Goal: Task Accomplishment & Management: Complete application form

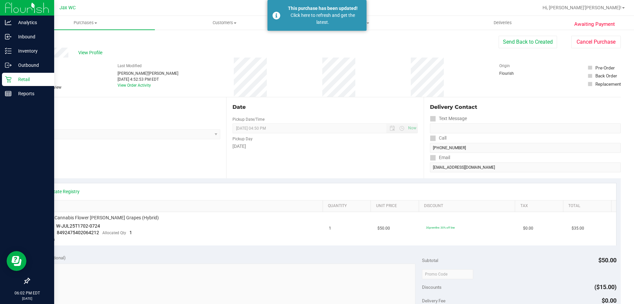
click at [8, 81] on icon at bounding box center [8, 79] width 7 height 7
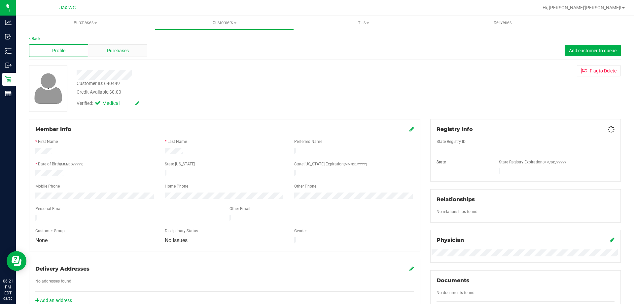
click at [127, 50] on span "Purchases" at bounding box center [118, 50] width 22 height 7
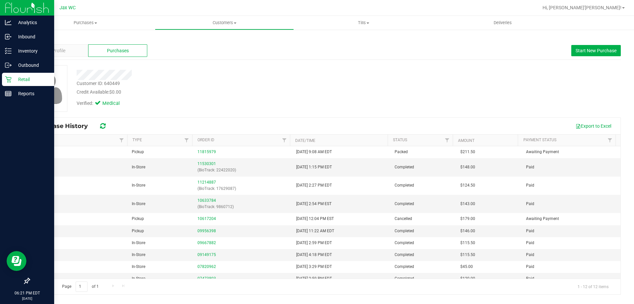
click at [12, 83] on p "Retail" at bounding box center [32, 79] width 40 height 8
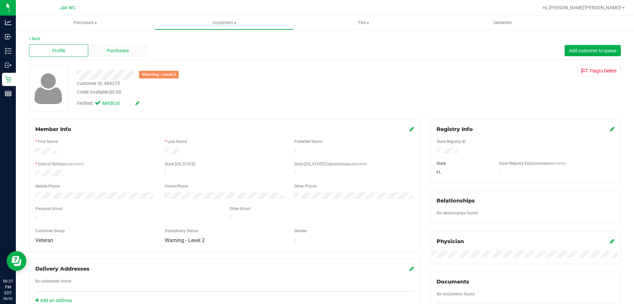
click at [112, 50] on span "Purchases" at bounding box center [118, 50] width 22 height 7
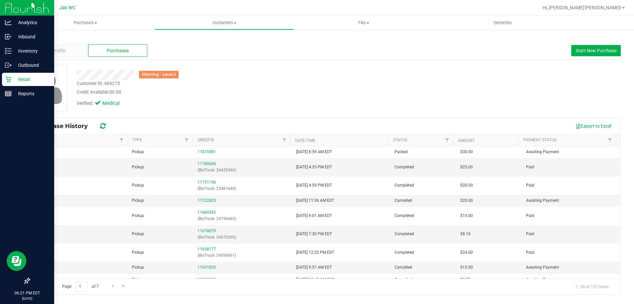
click at [15, 83] on p "Retail" at bounding box center [32, 79] width 40 height 8
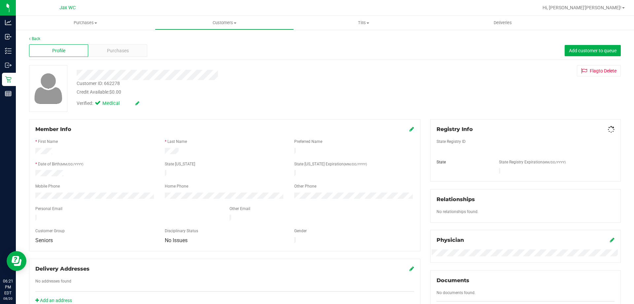
click at [126, 51] on span "Purchases" at bounding box center [118, 50] width 22 height 7
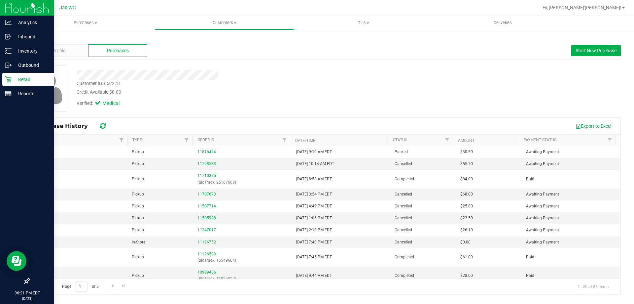
click at [21, 79] on p "Retail" at bounding box center [32, 79] width 40 height 8
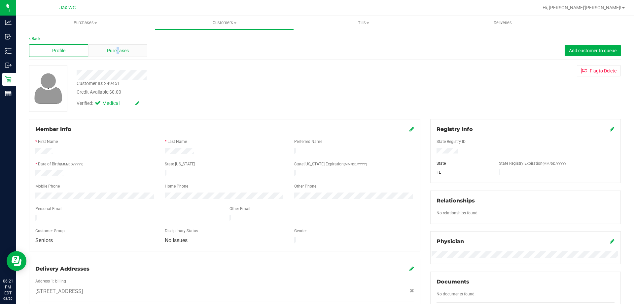
click at [118, 52] on span "Purchases" at bounding box center [118, 50] width 22 height 7
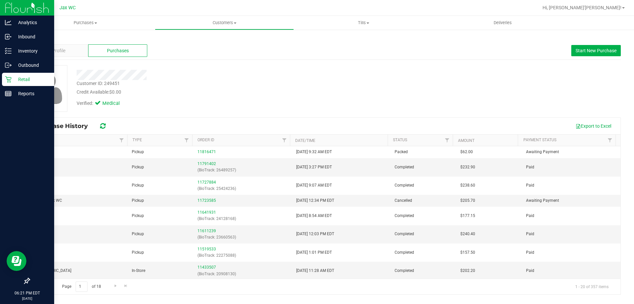
click at [23, 77] on p "Retail" at bounding box center [32, 79] width 40 height 8
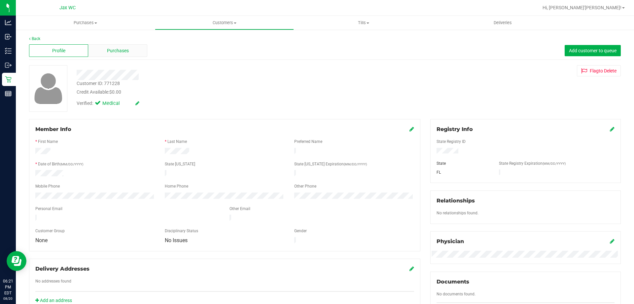
click at [139, 51] on div "Purchases" at bounding box center [117, 50] width 59 height 13
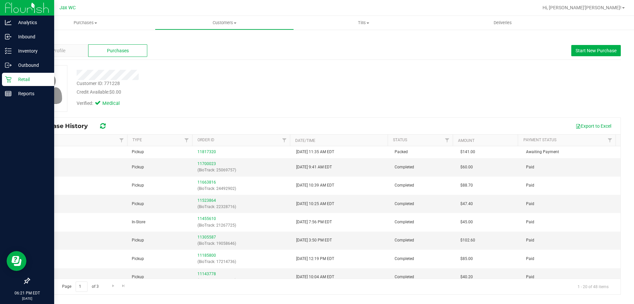
click at [12, 77] on p "Retail" at bounding box center [32, 79] width 40 height 8
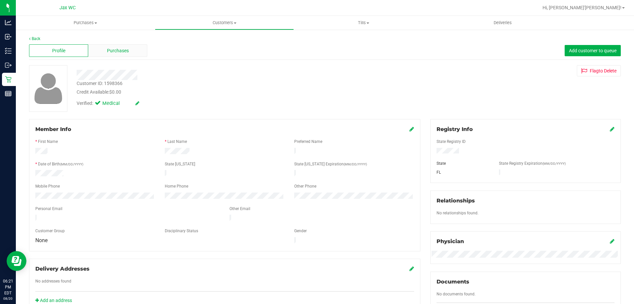
click at [142, 54] on div "Purchases" at bounding box center [117, 50] width 59 height 13
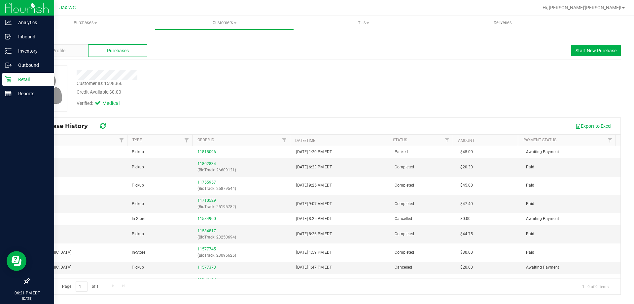
click at [14, 81] on p "Retail" at bounding box center [32, 79] width 40 height 8
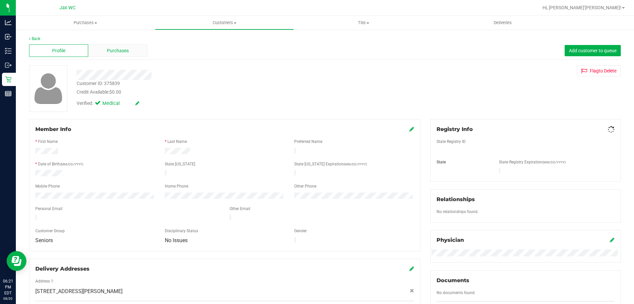
click at [140, 54] on div "Purchases" at bounding box center [117, 50] width 59 height 13
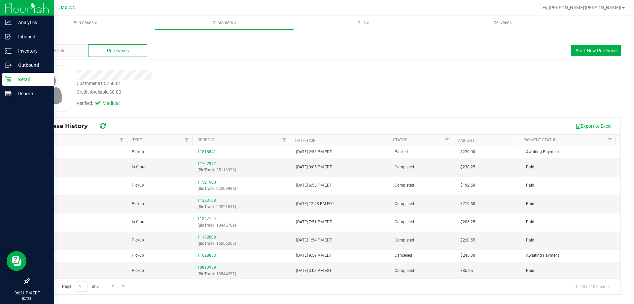
click at [14, 79] on p "Retail" at bounding box center [32, 79] width 40 height 8
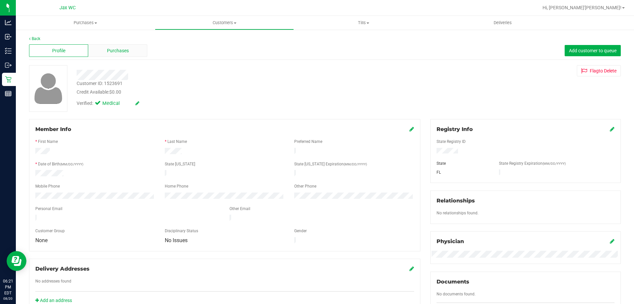
click at [133, 46] on div "Purchases" at bounding box center [117, 50] width 59 height 13
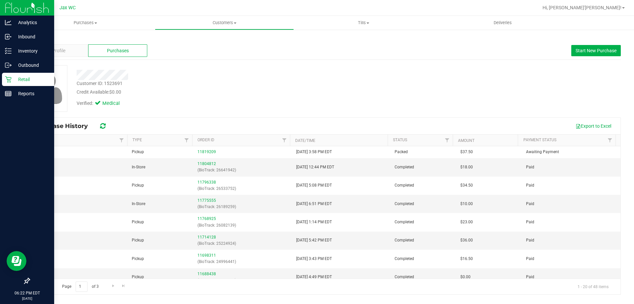
click at [11, 81] on icon at bounding box center [8, 79] width 7 height 7
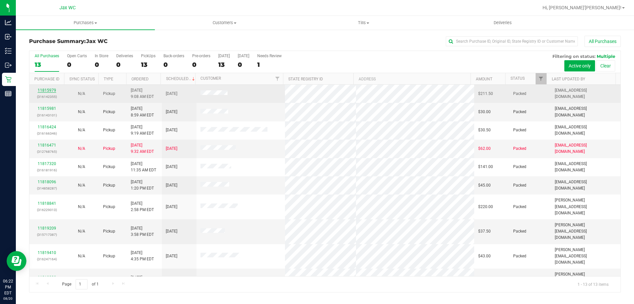
click at [49, 88] on link "11815979" at bounding box center [47, 90] width 19 height 5
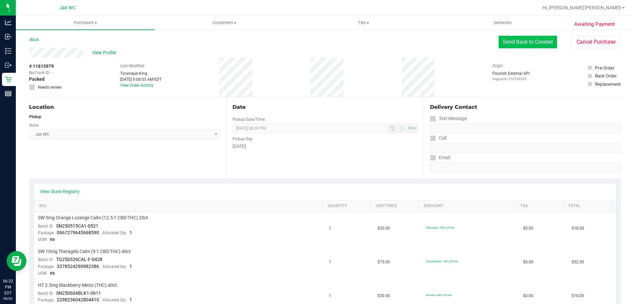
click at [541, 45] on button "Send Back to Created" at bounding box center [528, 42] width 58 height 13
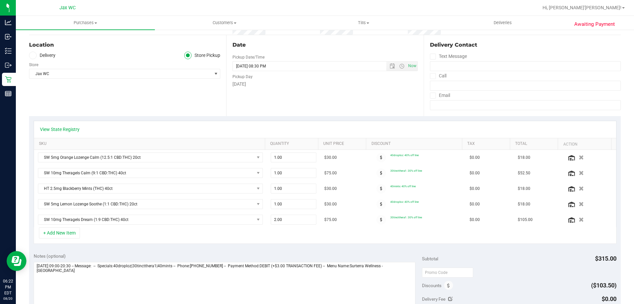
scroll to position [66, 0]
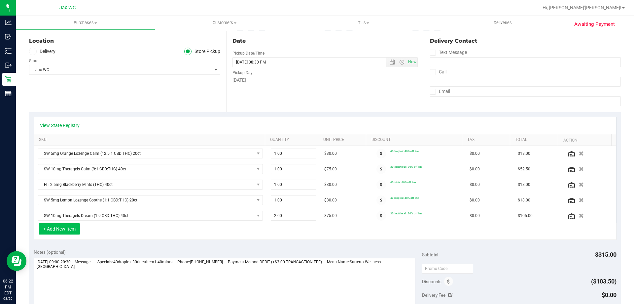
click at [70, 224] on button "+ Add New Item" at bounding box center [59, 228] width 41 height 11
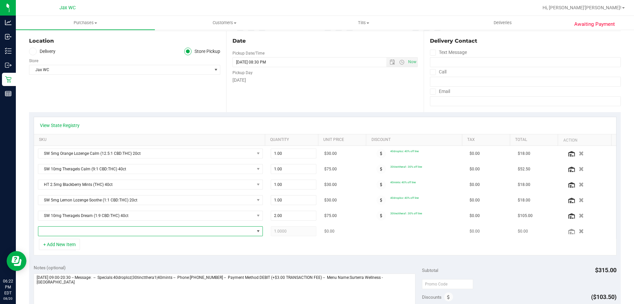
click at [93, 233] on span "NO DATA FOUND" at bounding box center [146, 230] width 216 height 9
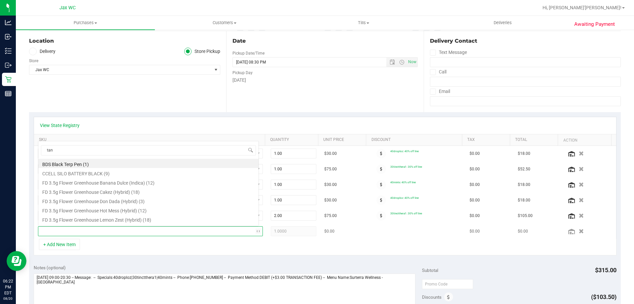
scroll to position [0, 0]
type input "tanger"
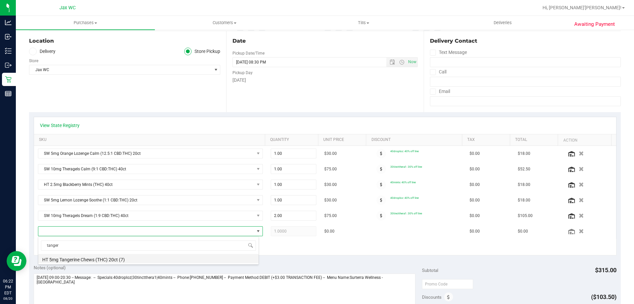
click at [105, 257] on li "HT 5mg Tangerine Chews (THC) 20ct (7)" at bounding box center [148, 258] width 220 height 9
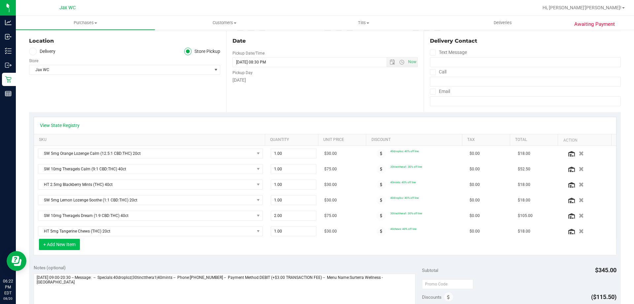
click at [56, 241] on button "+ Add New Item" at bounding box center [59, 244] width 41 height 11
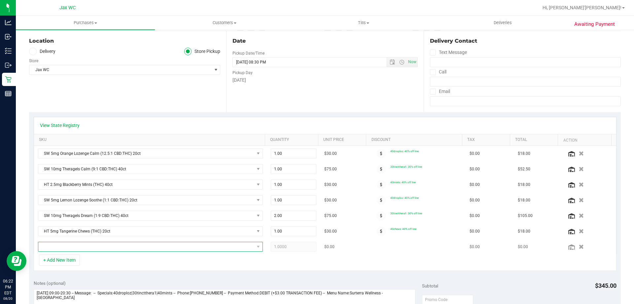
click at [79, 247] on span "NO DATA FOUND" at bounding box center [146, 246] width 216 height 9
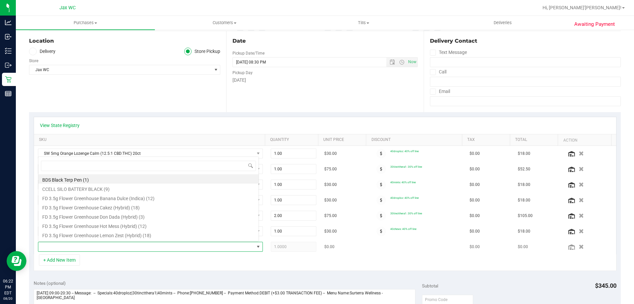
scroll to position [10, 219]
type input "mixed"
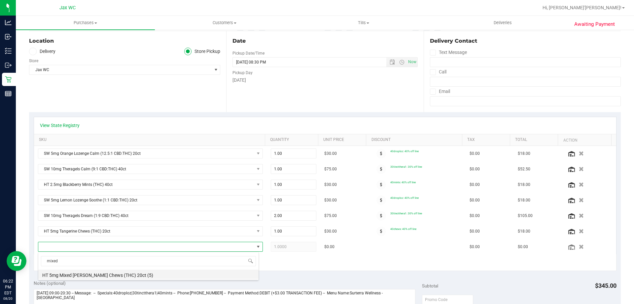
click at [128, 278] on li "HT 5mg Mixed [PERSON_NAME] Chews (THC) 20ct (5)" at bounding box center [148, 273] width 220 height 9
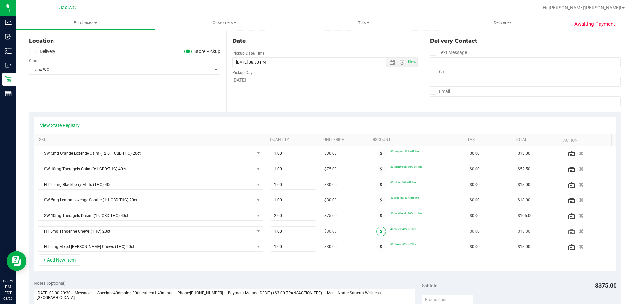
click at [380, 231] on icon at bounding box center [381, 231] width 2 height 4
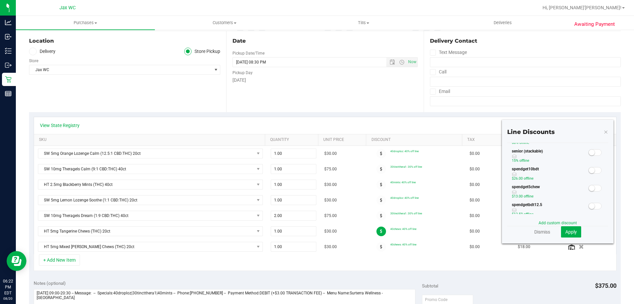
scroll to position [165, 0]
click at [594, 177] on span at bounding box center [595, 178] width 13 height 7
click at [573, 231] on button "Apply" at bounding box center [571, 231] width 20 height 11
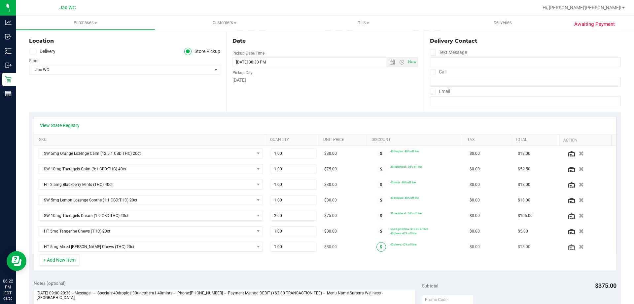
click at [377, 246] on span at bounding box center [382, 247] width 10 height 10
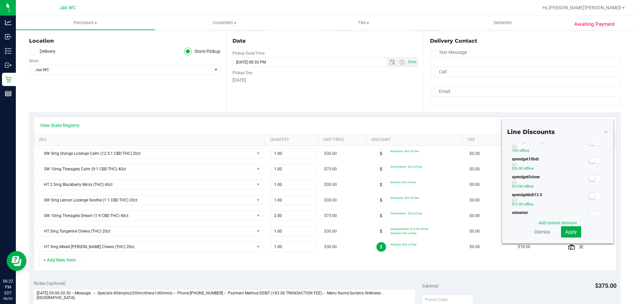
click at [593, 178] on span at bounding box center [595, 178] width 13 height 7
click at [570, 234] on span "Apply" at bounding box center [572, 231] width 12 height 5
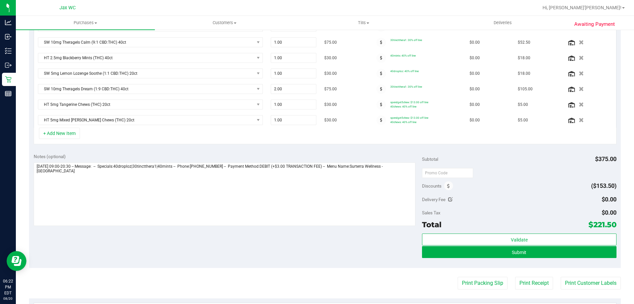
scroll to position [198, 0]
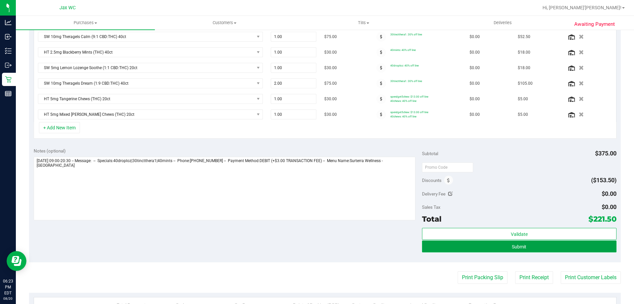
click at [508, 251] on button "Submit" at bounding box center [519, 246] width 194 height 12
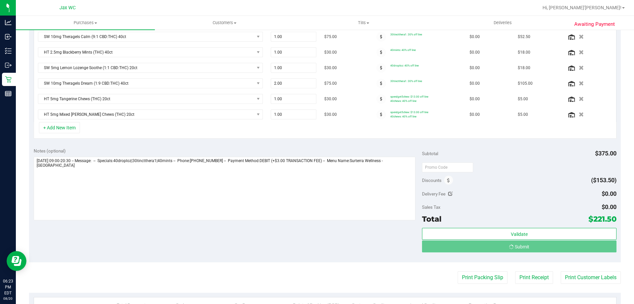
scroll to position [188, 0]
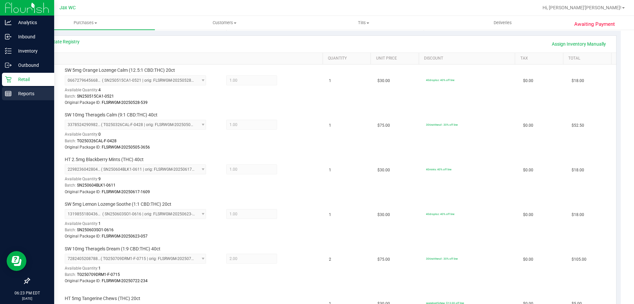
scroll to position [89, 0]
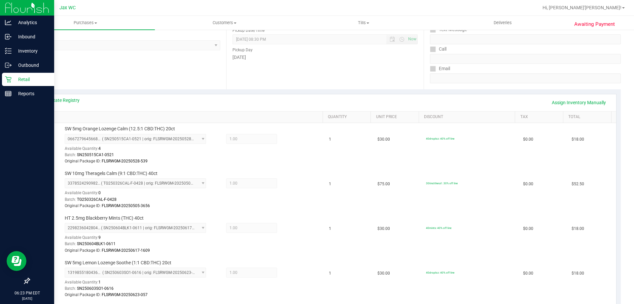
click at [9, 81] on icon at bounding box center [8, 79] width 7 height 7
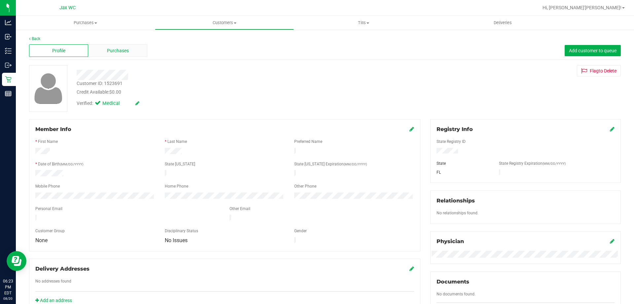
click at [135, 50] on div "Purchases" at bounding box center [117, 50] width 59 height 13
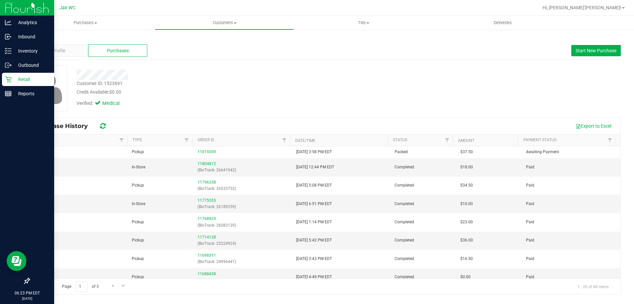
click at [14, 82] on p "Retail" at bounding box center [32, 79] width 40 height 8
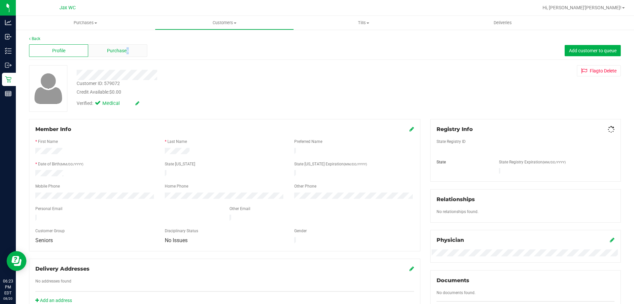
click at [126, 49] on span "Purchases" at bounding box center [118, 50] width 22 height 7
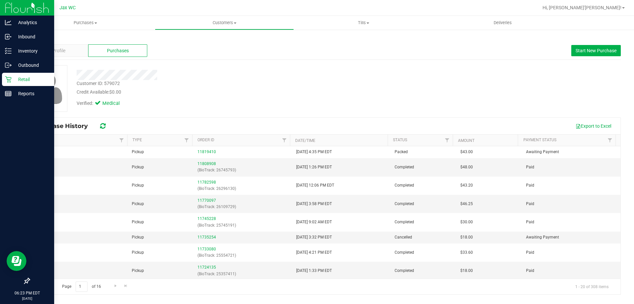
click at [7, 80] on icon at bounding box center [8, 79] width 6 height 6
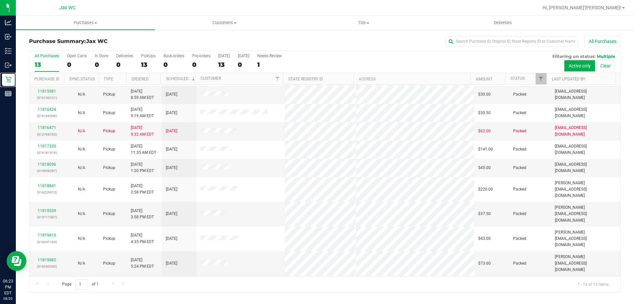
scroll to position [46, 0]
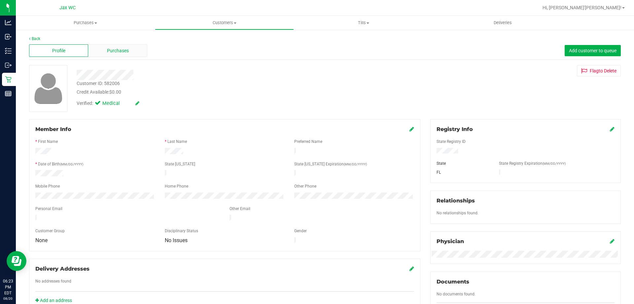
click at [112, 49] on span "Purchases" at bounding box center [118, 50] width 22 height 7
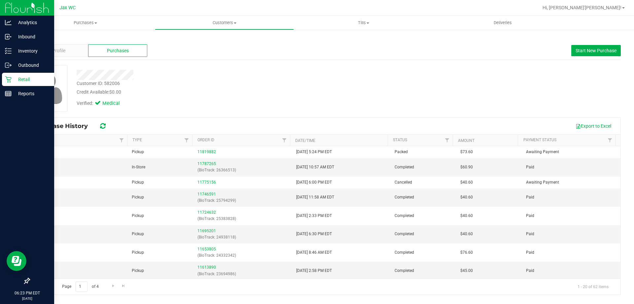
click at [9, 80] on icon at bounding box center [8, 79] width 6 height 6
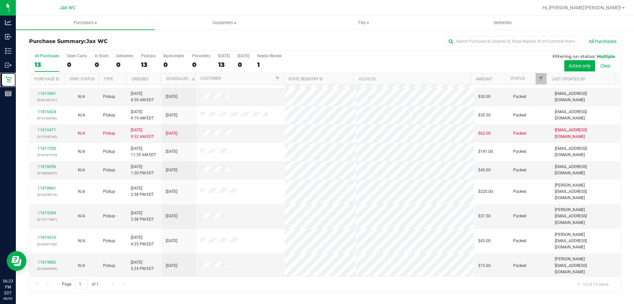
scroll to position [33, 0]
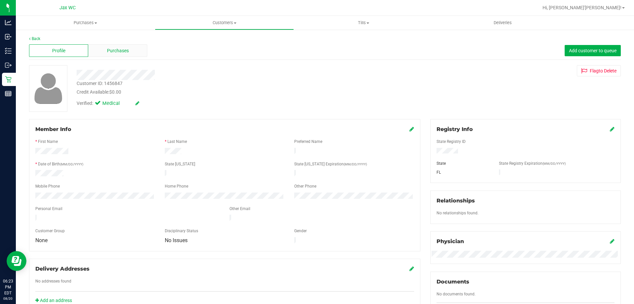
click at [126, 47] on div "Purchases" at bounding box center [117, 50] width 59 height 13
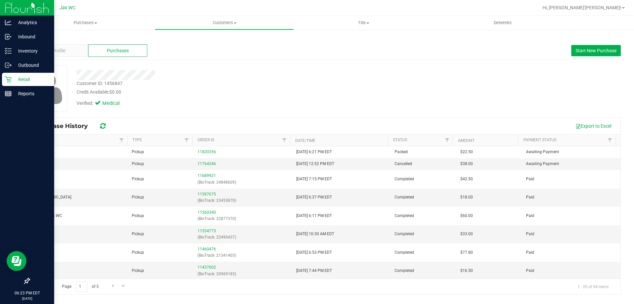
click at [15, 79] on p "Retail" at bounding box center [32, 79] width 40 height 8
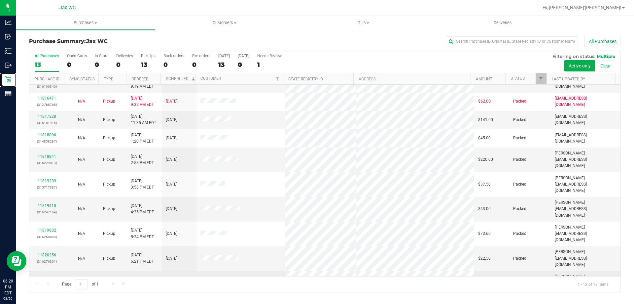
scroll to position [46, 0]
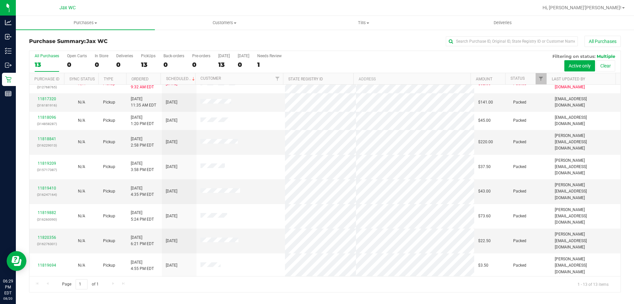
click at [52, 287] on link "11819659" at bounding box center [47, 289] width 19 height 5
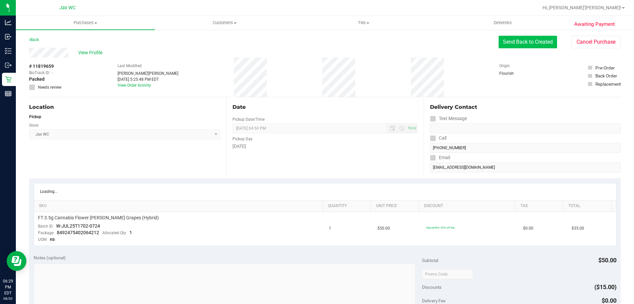
click at [527, 38] on button "Send Back to Created" at bounding box center [528, 42] width 58 height 13
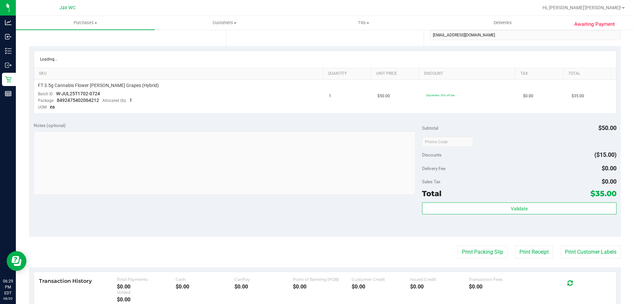
scroll to position [198, 0]
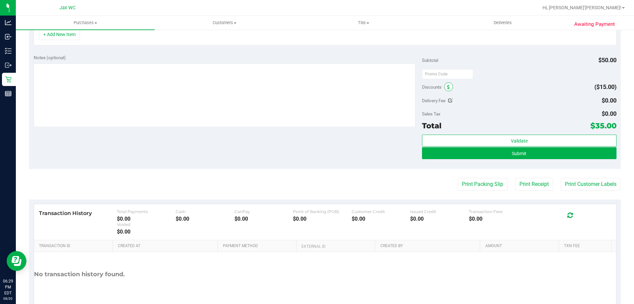
click at [447, 86] on icon at bounding box center [448, 87] width 3 height 5
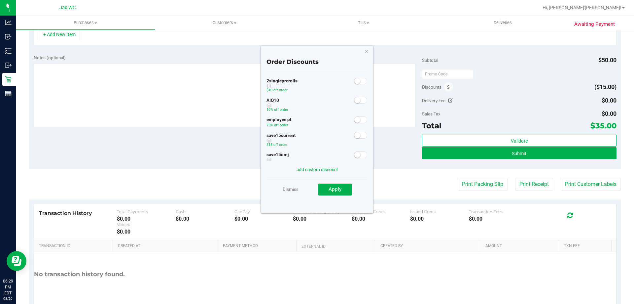
click at [358, 118] on span at bounding box center [360, 119] width 13 height 7
click at [337, 185] on button "Apply" at bounding box center [335, 189] width 33 height 12
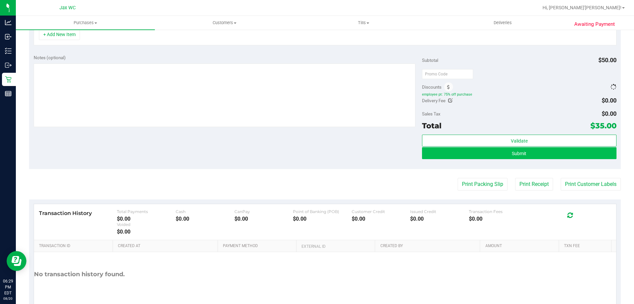
scroll to position [188, 0]
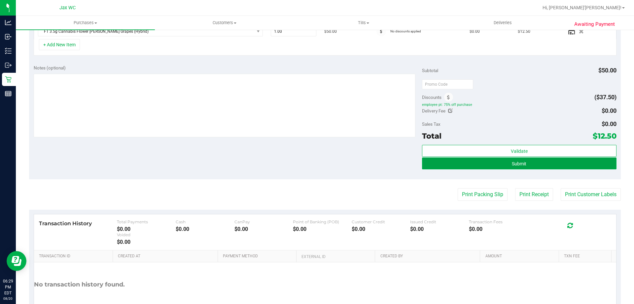
click at [514, 159] on button "Submit" at bounding box center [519, 163] width 194 height 12
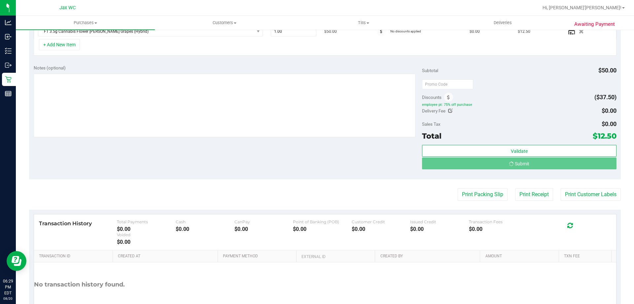
scroll to position [189, 0]
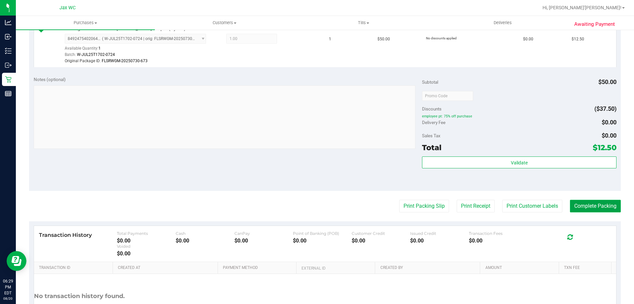
click at [577, 204] on button "Complete Packing" at bounding box center [595, 206] width 51 height 13
click at [576, 204] on div "Purchases Summary of purchases Fulfillment All purchases Customers All customer…" at bounding box center [325, 160] width 619 height 288
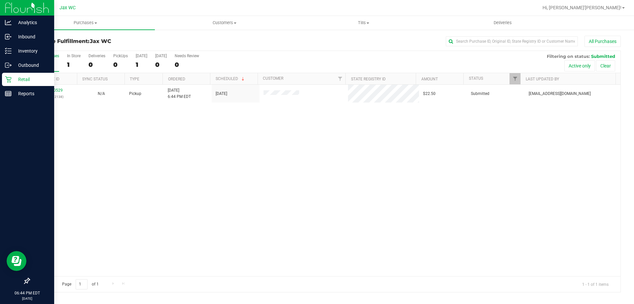
click at [9, 79] on icon at bounding box center [8, 79] width 7 height 7
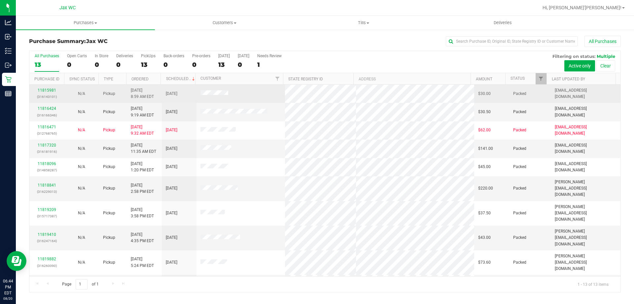
click at [218, 96] on span at bounding box center [215, 93] width 28 height 7
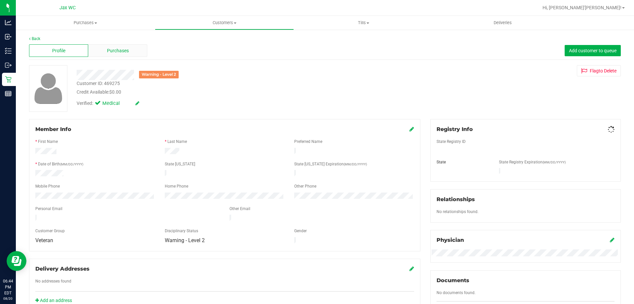
click at [137, 50] on div "Purchases" at bounding box center [117, 50] width 59 height 13
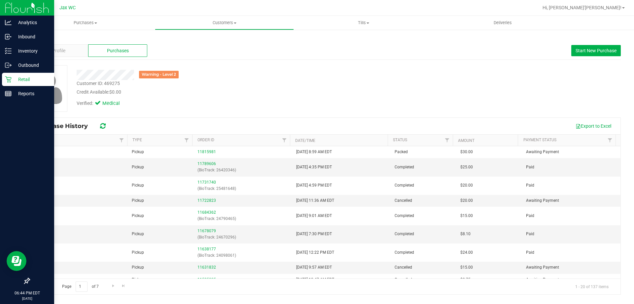
click at [14, 78] on p "Retail" at bounding box center [32, 79] width 40 height 8
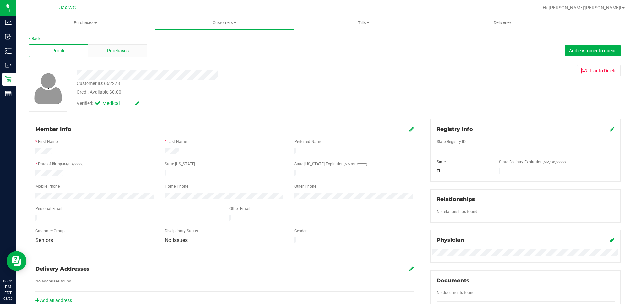
click at [122, 55] on div "Purchases" at bounding box center [117, 50] width 59 height 13
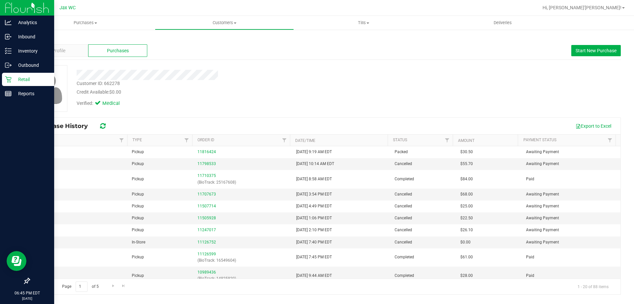
click at [13, 78] on p "Retail" at bounding box center [32, 79] width 40 height 8
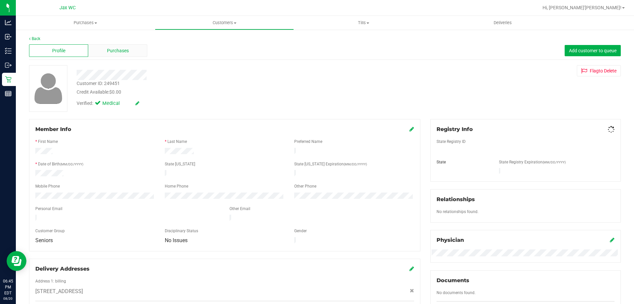
click at [120, 48] on span "Purchases" at bounding box center [118, 50] width 22 height 7
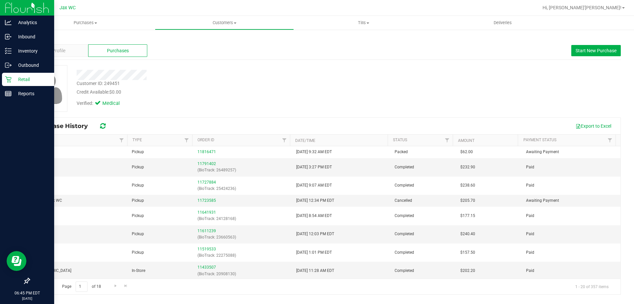
click at [14, 81] on p "Retail" at bounding box center [32, 79] width 40 height 8
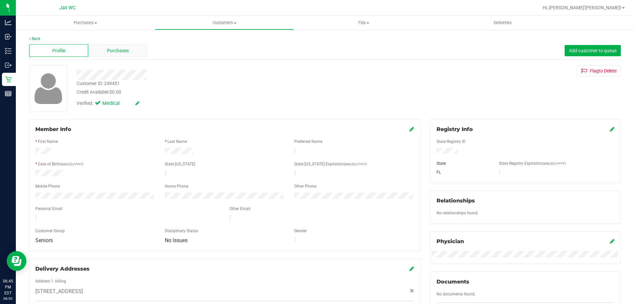
click at [124, 48] on span "Purchases" at bounding box center [118, 50] width 22 height 7
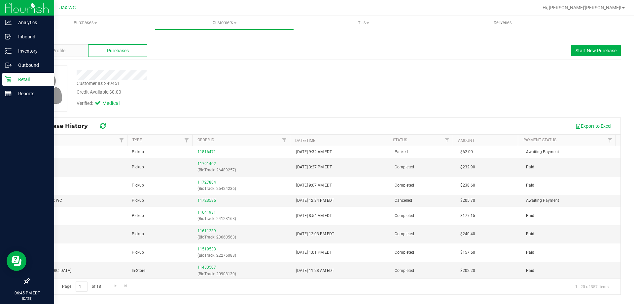
click at [16, 78] on p "Retail" at bounding box center [32, 79] width 40 height 8
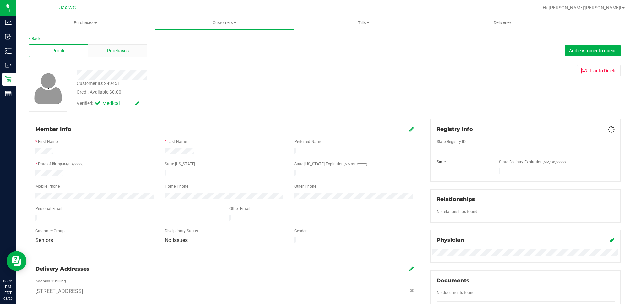
click at [128, 49] on span "Purchases" at bounding box center [118, 50] width 22 height 7
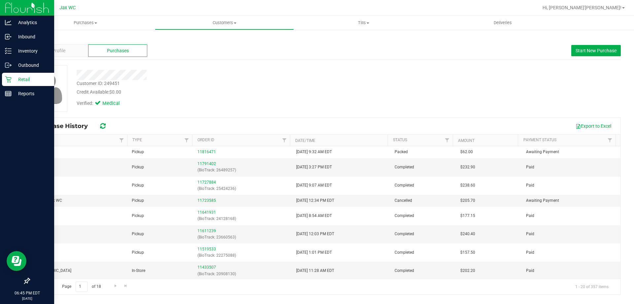
click at [6, 78] on icon at bounding box center [8, 79] width 7 height 7
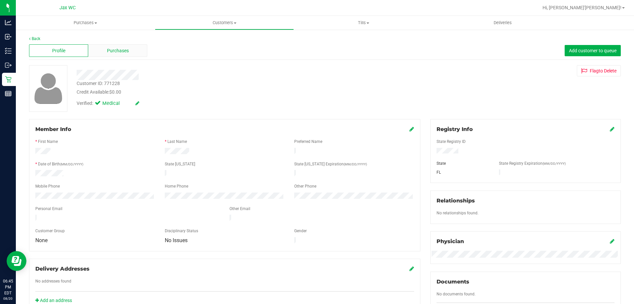
click at [119, 56] on div "Purchases" at bounding box center [117, 50] width 59 height 13
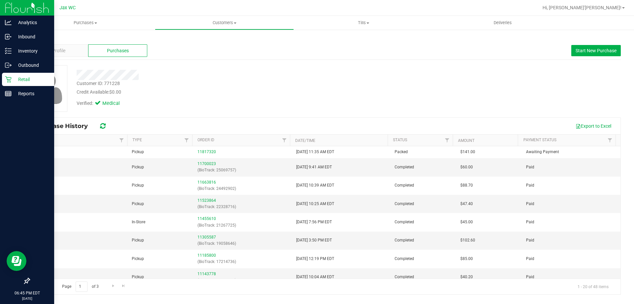
click at [10, 82] on icon at bounding box center [8, 79] width 6 height 6
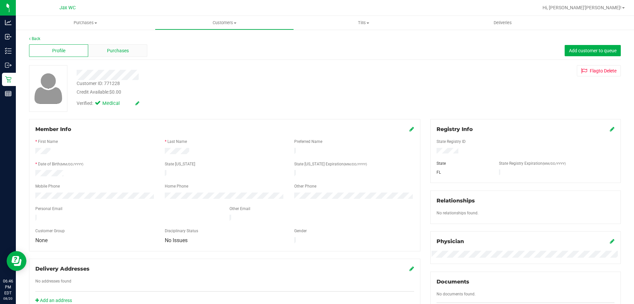
click at [117, 45] on div "Purchases" at bounding box center [117, 50] width 59 height 13
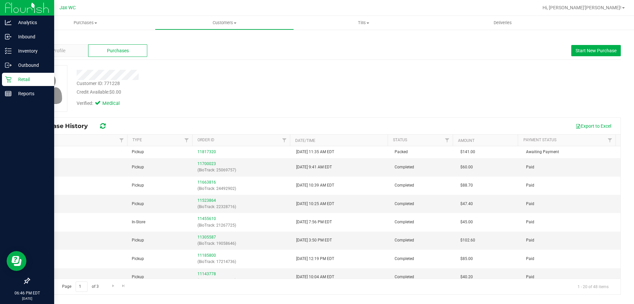
click at [11, 80] on icon at bounding box center [8, 79] width 7 height 7
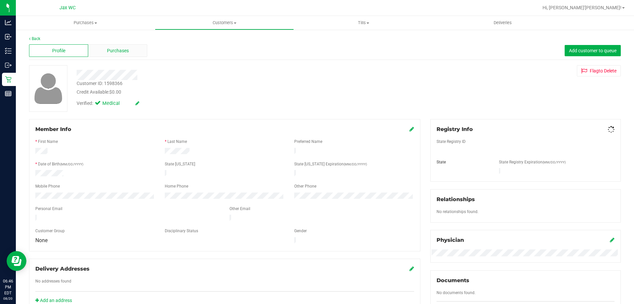
click at [122, 53] on span "Purchases" at bounding box center [118, 50] width 22 height 7
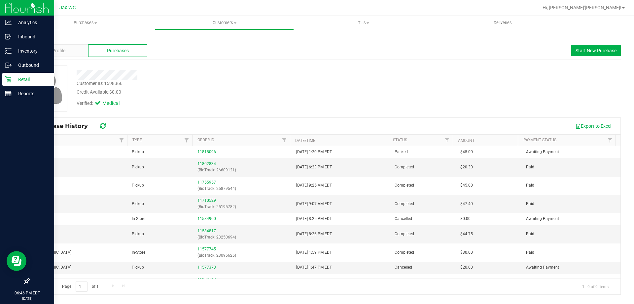
click at [14, 82] on p "Retail" at bounding box center [32, 79] width 40 height 8
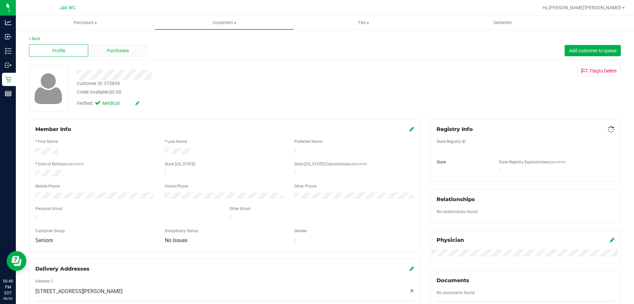
click at [116, 50] on span "Purchases" at bounding box center [118, 50] width 22 height 7
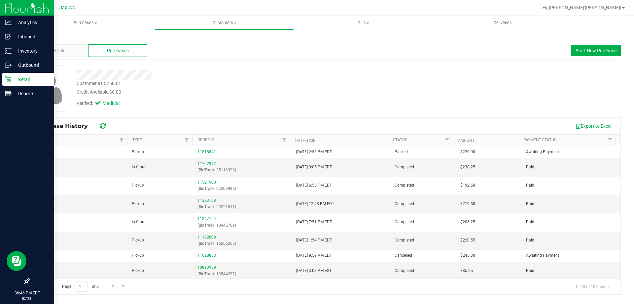
click at [7, 75] on div "Retail" at bounding box center [28, 79] width 52 height 13
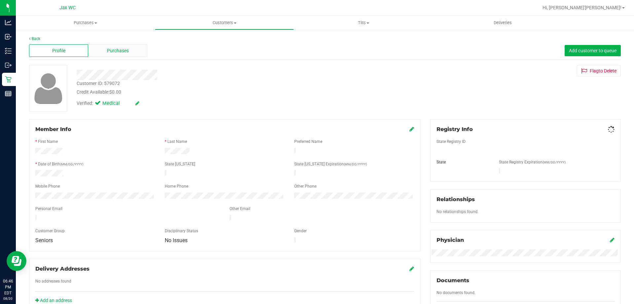
click at [127, 52] on span "Purchases" at bounding box center [118, 50] width 22 height 7
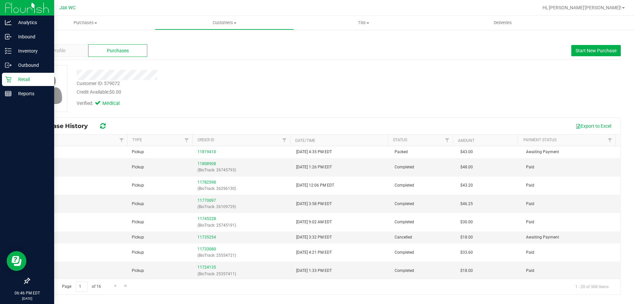
click at [12, 79] on p "Retail" at bounding box center [32, 79] width 40 height 8
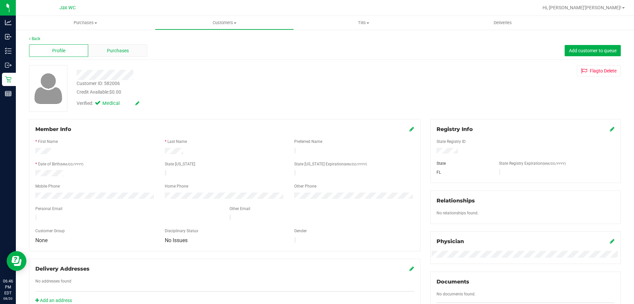
click at [120, 48] on span "Purchases" at bounding box center [118, 50] width 22 height 7
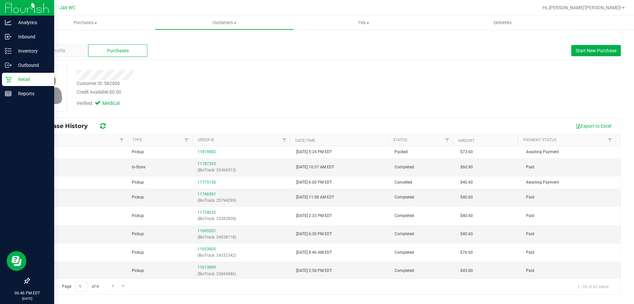
click at [11, 82] on icon at bounding box center [8, 79] width 7 height 7
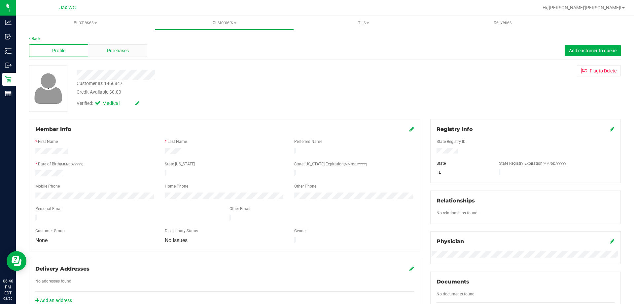
click at [109, 51] on span "Purchases" at bounding box center [118, 50] width 22 height 7
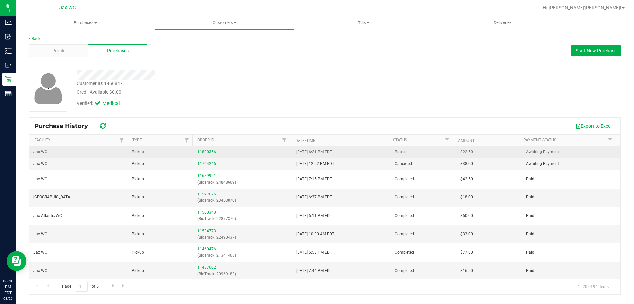
click at [209, 150] on link "11820356" at bounding box center [207, 151] width 19 height 5
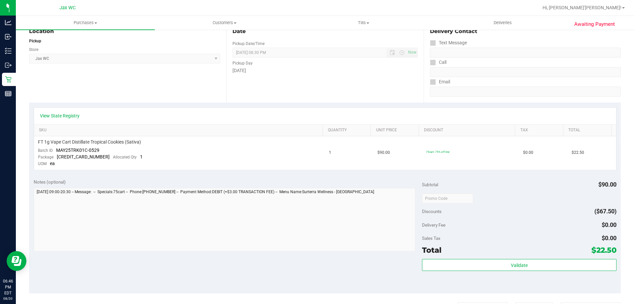
scroll to position [99, 0]
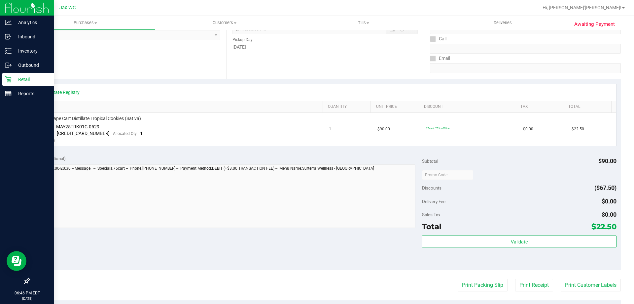
click at [30, 84] on div "Retail" at bounding box center [28, 79] width 52 height 13
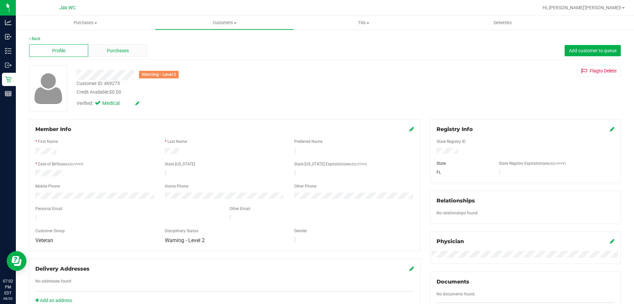
click at [116, 52] on span "Purchases" at bounding box center [118, 50] width 22 height 7
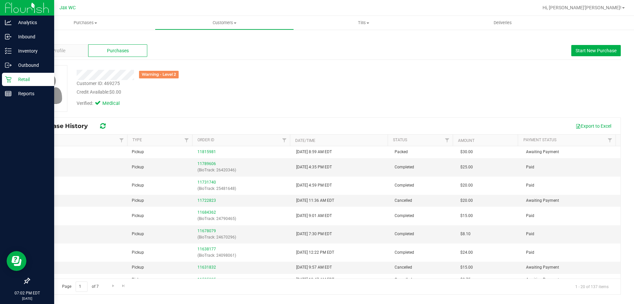
click at [11, 79] on icon at bounding box center [8, 79] width 6 height 6
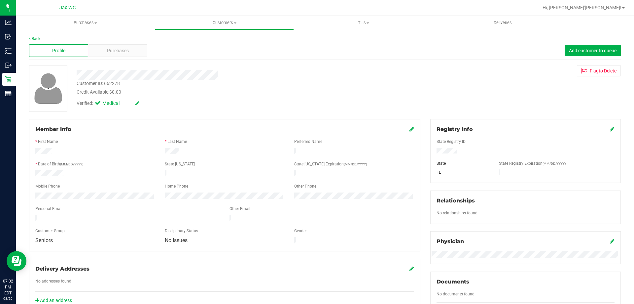
click at [134, 57] on div "Profile Purchases Add customer to queue" at bounding box center [325, 51] width 592 height 18
click at [129, 47] on div "Purchases" at bounding box center [117, 50] width 59 height 13
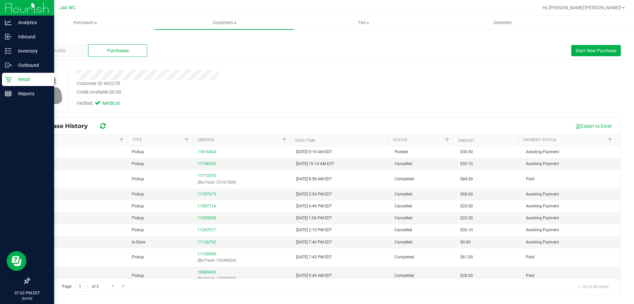
click at [19, 82] on p "Retail" at bounding box center [32, 79] width 40 height 8
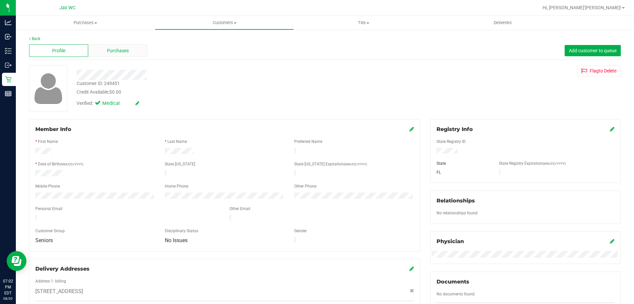
click at [124, 52] on span "Purchases" at bounding box center [118, 50] width 22 height 7
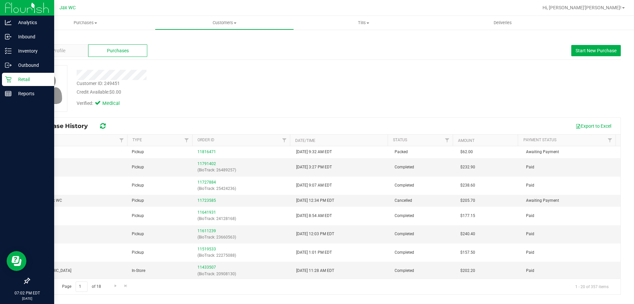
click at [3, 81] on div "Retail" at bounding box center [28, 79] width 52 height 13
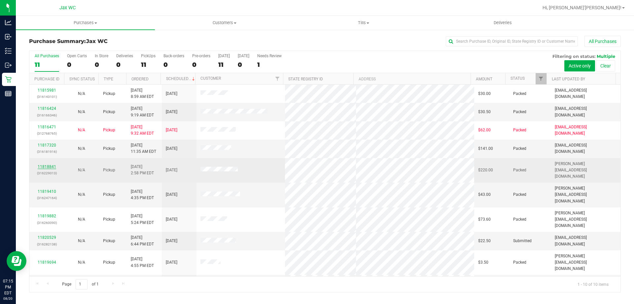
click at [49, 164] on link "11818841" at bounding box center [47, 166] width 19 height 5
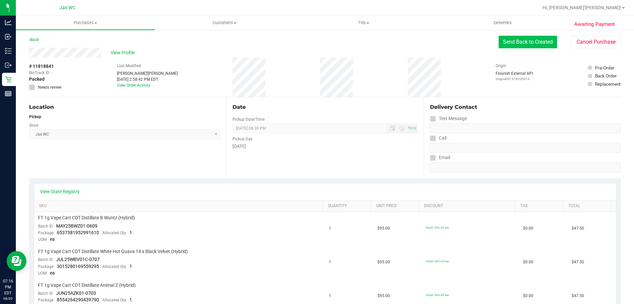
click at [510, 38] on button "Send Back to Created" at bounding box center [528, 42] width 58 height 13
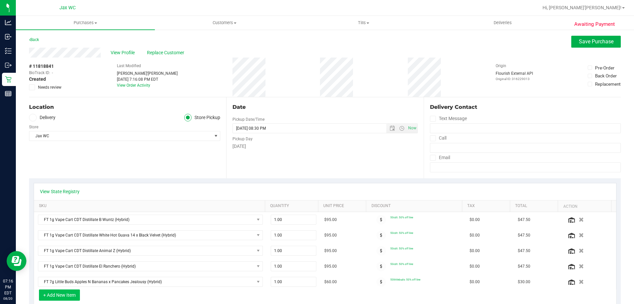
click at [74, 294] on button "+ Add New Item" at bounding box center [59, 294] width 41 height 11
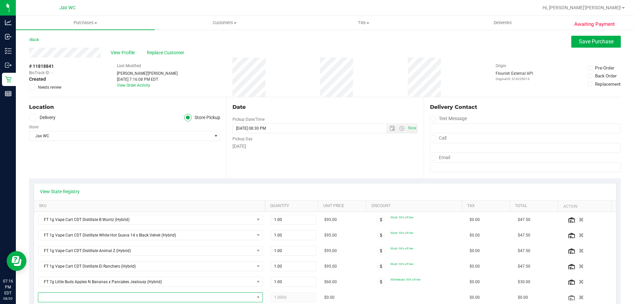
click at [74, 294] on span "NO DATA FOUND" at bounding box center [146, 296] width 216 height 9
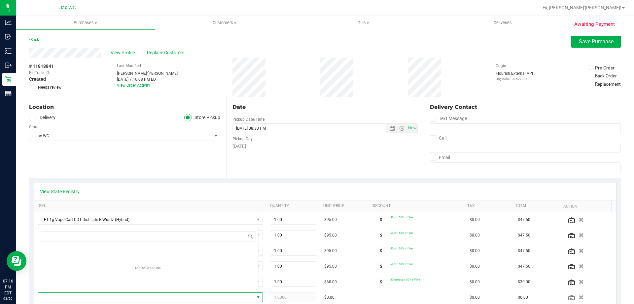
scroll to position [10, 219]
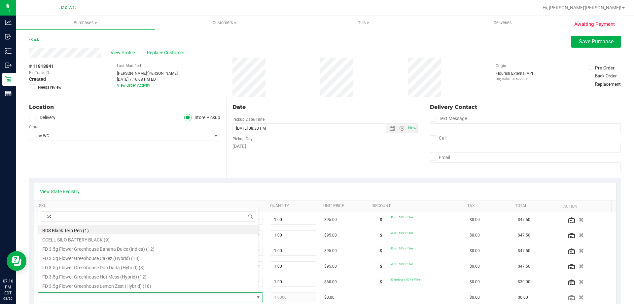
type input "5ct"
click at [146, 267] on li "FT 0.5g Pre-Roll Cookies n' Dream (Indica) 5ct (5)" at bounding box center [148, 266] width 220 height 9
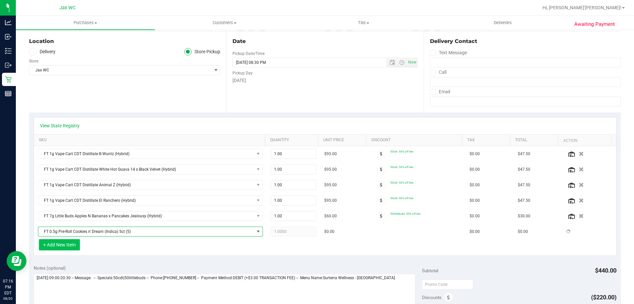
scroll to position [66, 0]
click at [66, 241] on button "+ Add New Item" at bounding box center [59, 244] width 41 height 11
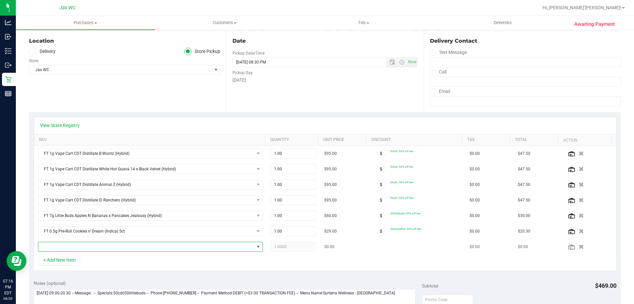
click at [71, 243] on span "NO DATA FOUND" at bounding box center [146, 246] width 216 height 9
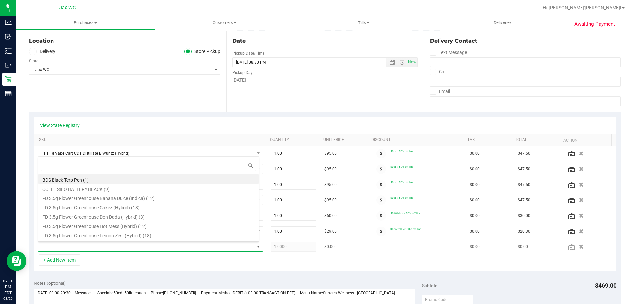
scroll to position [10, 219]
type input "5ct"
click at [127, 223] on li "FT 0.5g Pre-Roll Don's Trophy (Hybrid) 5ct (6)" at bounding box center [148, 224] width 220 height 9
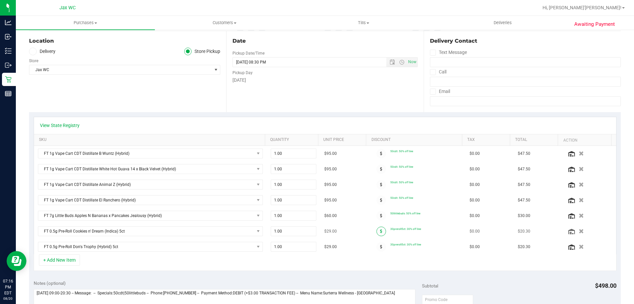
click at [380, 231] on icon at bounding box center [381, 231] width 2 height 4
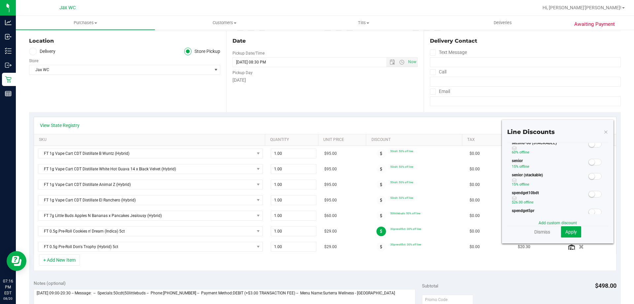
scroll to position [132, 0]
click at [589, 207] on small at bounding box center [592, 208] width 6 height 6
click at [570, 231] on span "Apply" at bounding box center [572, 231] width 12 height 5
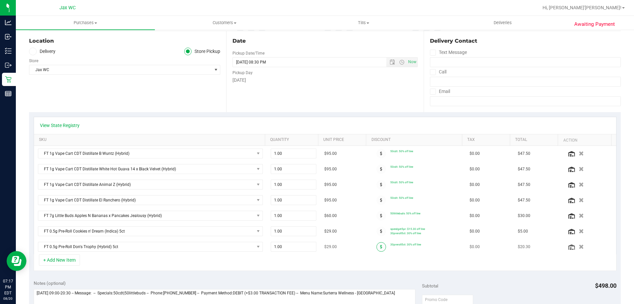
click at [377, 248] on span at bounding box center [382, 247] width 10 height 10
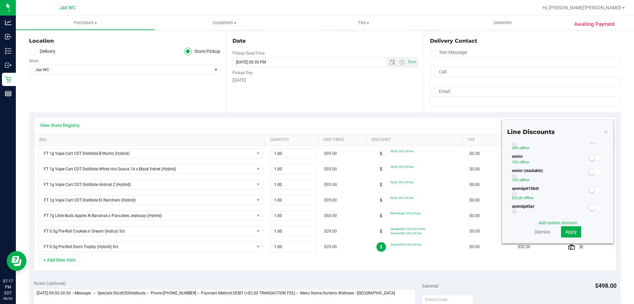
click at [592, 205] on span at bounding box center [595, 207] width 13 height 7
click at [573, 230] on button "Apply" at bounding box center [571, 231] width 20 height 11
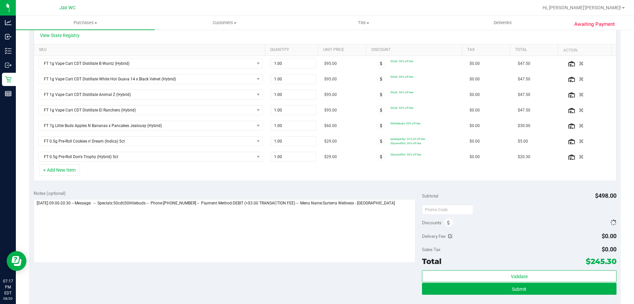
scroll to position [165, 0]
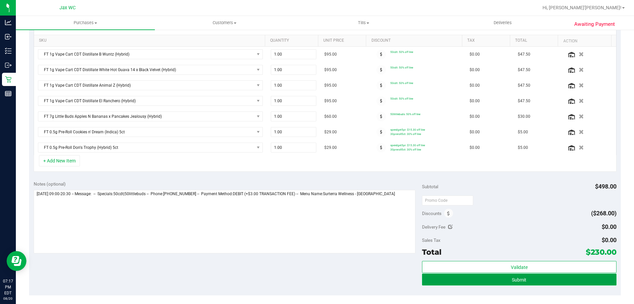
click at [505, 279] on button "Submit" at bounding box center [519, 279] width 194 height 12
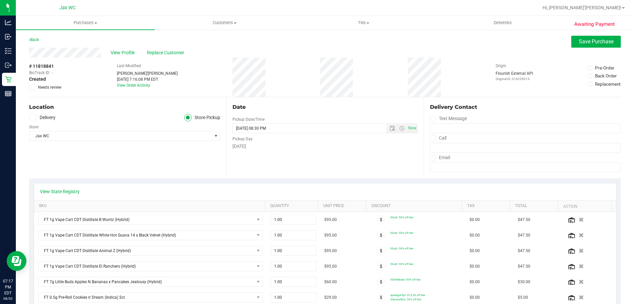
scroll to position [132, 0]
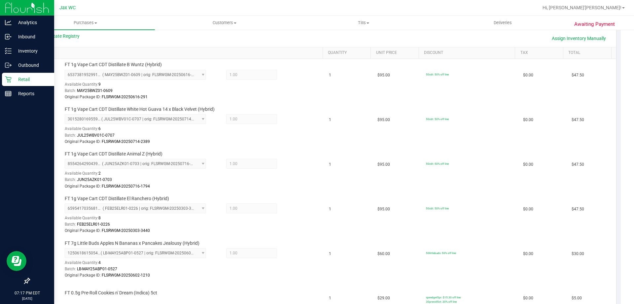
scroll to position [132, 0]
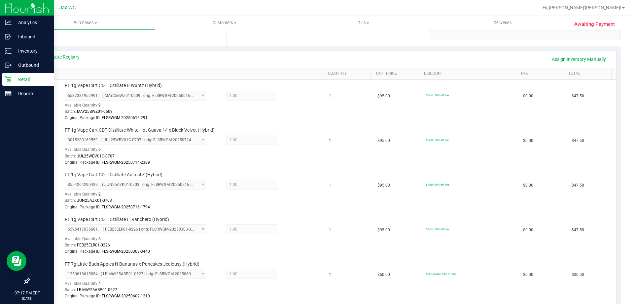
drag, startPoint x: 16, startPoint y: 78, endPoint x: 16, endPoint y: 74, distance: 3.6
click at [16, 77] on p "Retail" at bounding box center [32, 79] width 40 height 8
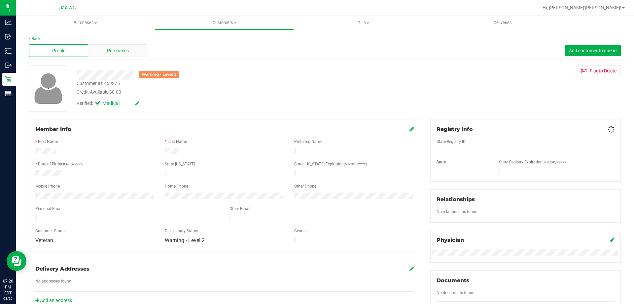
click at [97, 52] on div "Purchases" at bounding box center [117, 50] width 59 height 13
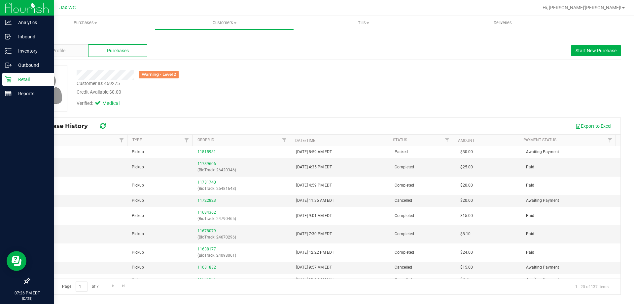
click at [8, 77] on icon at bounding box center [8, 79] width 7 height 7
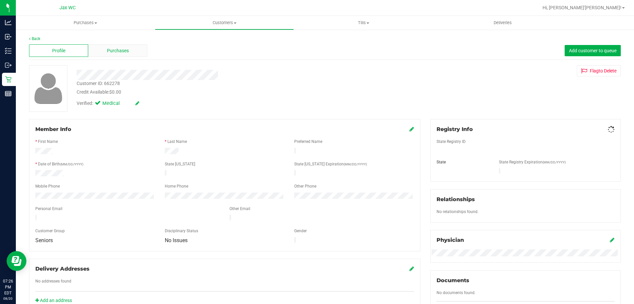
click at [117, 51] on span "Purchases" at bounding box center [118, 50] width 22 height 7
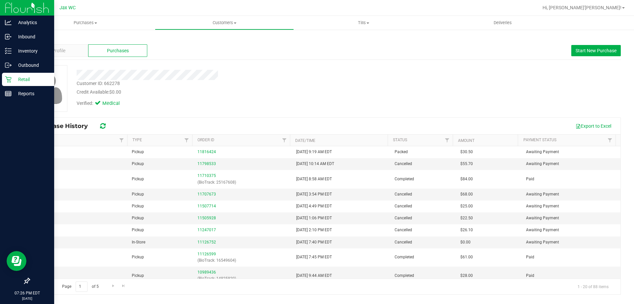
click at [12, 80] on p "Retail" at bounding box center [32, 79] width 40 height 8
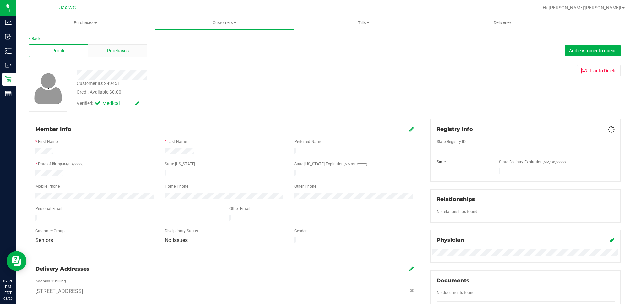
click at [130, 51] on div "Purchases" at bounding box center [117, 50] width 59 height 13
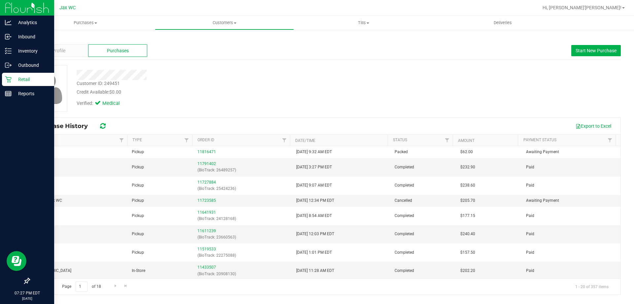
click at [12, 81] on p "Retail" at bounding box center [32, 79] width 40 height 8
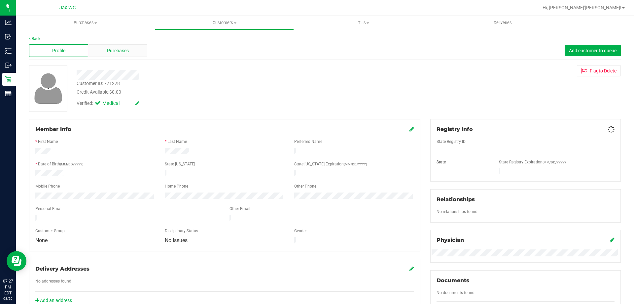
click at [136, 53] on div "Purchases" at bounding box center [117, 50] width 59 height 13
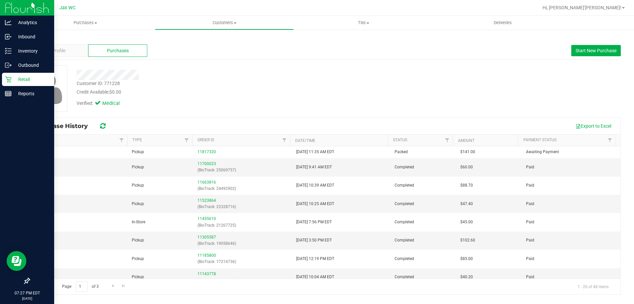
click at [19, 81] on p "Retail" at bounding box center [32, 79] width 40 height 8
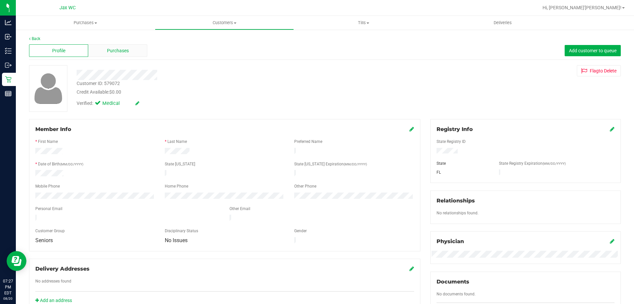
click at [116, 50] on span "Purchases" at bounding box center [118, 50] width 22 height 7
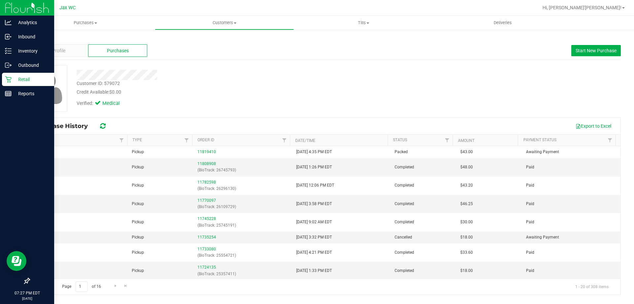
click at [12, 78] on p "Retail" at bounding box center [32, 79] width 40 height 8
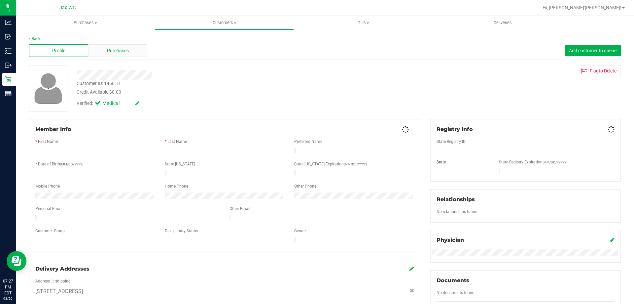
click at [141, 51] on div "Purchases" at bounding box center [117, 50] width 59 height 13
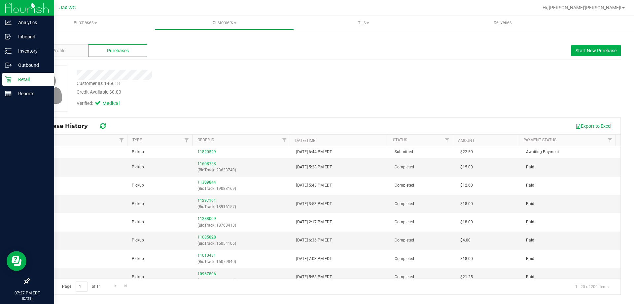
click at [11, 81] on icon at bounding box center [8, 79] width 7 height 7
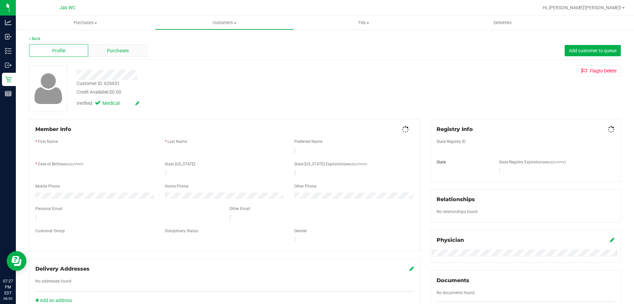
click at [118, 53] on span "Purchases" at bounding box center [118, 50] width 22 height 7
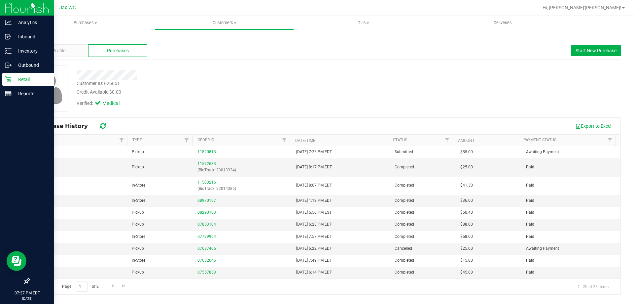
click at [9, 78] on icon at bounding box center [8, 79] width 7 height 7
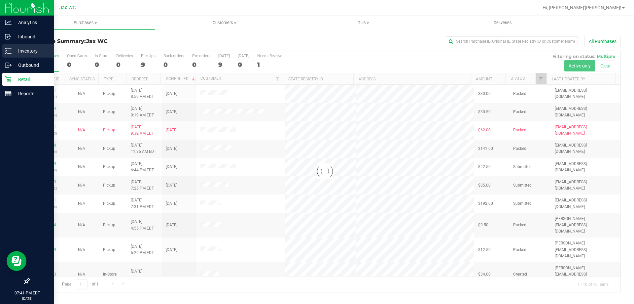
click at [24, 50] on p "Inventory" at bounding box center [32, 51] width 40 height 8
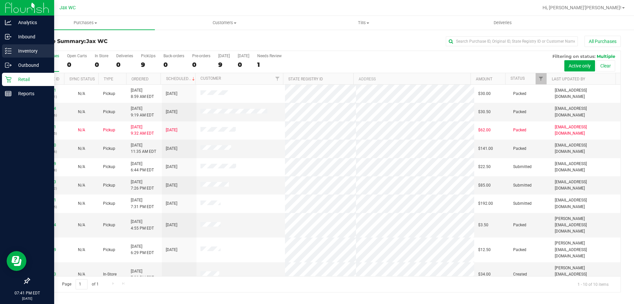
click at [5, 46] on div "Inventory" at bounding box center [28, 50] width 52 height 13
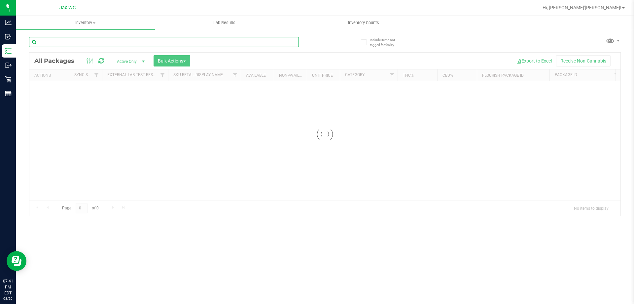
click at [96, 42] on input "text" at bounding box center [164, 42] width 270 height 10
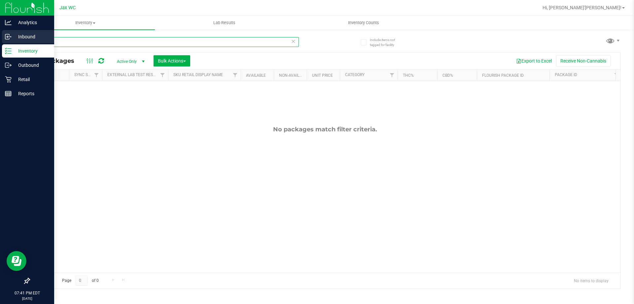
drag, startPoint x: 64, startPoint y: 41, endPoint x: 0, endPoint y: 34, distance: 64.7
click at [0, 39] on div "Analytics Inbound Inventory Outbound Retail Reports 07:41 PM EDT [DATE] 08/20 J…" at bounding box center [317, 152] width 634 height 304
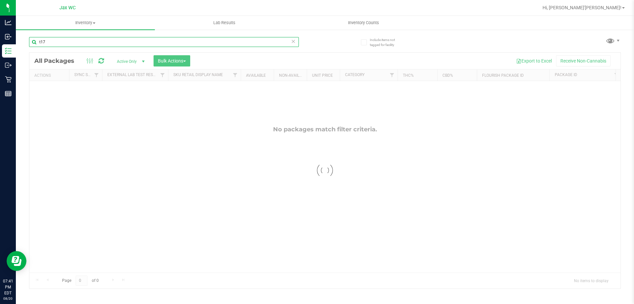
type input "t17"
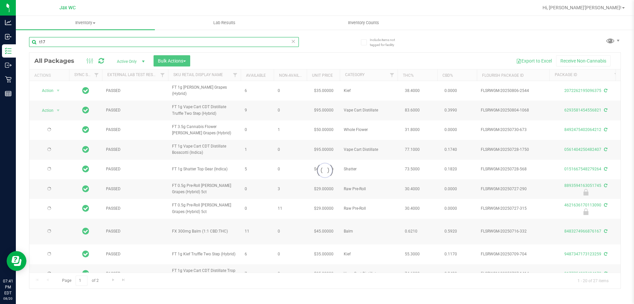
type input "[DATE]"
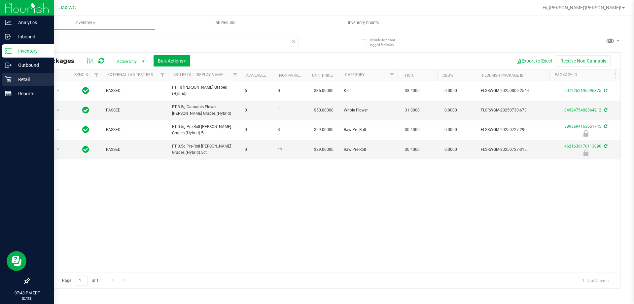
click at [26, 76] on p "Retail" at bounding box center [32, 79] width 40 height 8
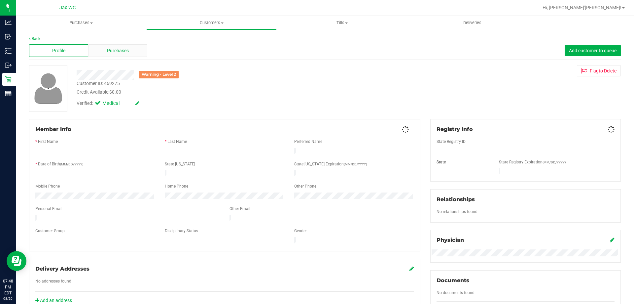
click at [115, 51] on span "Purchases" at bounding box center [118, 50] width 22 height 7
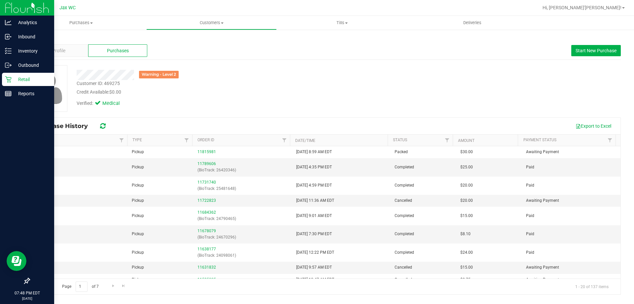
click at [10, 79] on icon at bounding box center [8, 79] width 7 height 7
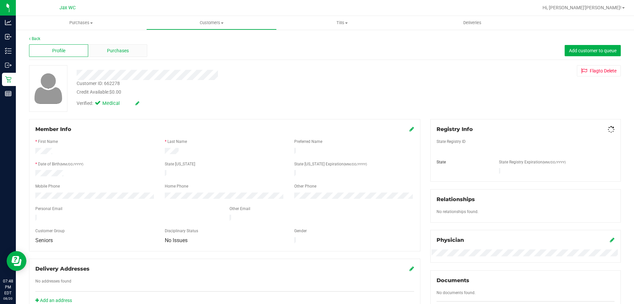
click at [131, 50] on div "Purchases" at bounding box center [117, 50] width 59 height 13
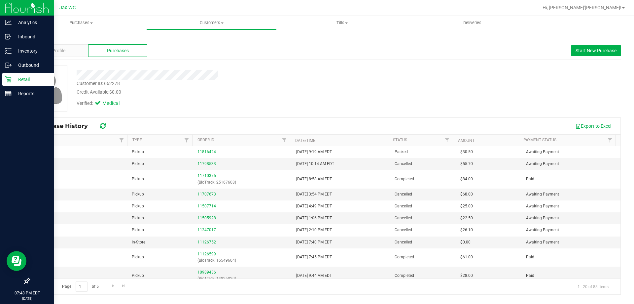
click at [13, 75] on p "Retail" at bounding box center [32, 79] width 40 height 8
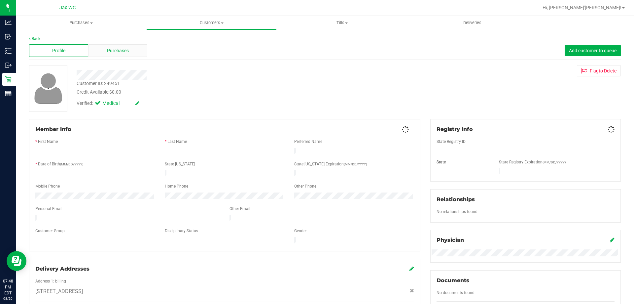
click at [123, 54] on span "Purchases" at bounding box center [118, 50] width 22 height 7
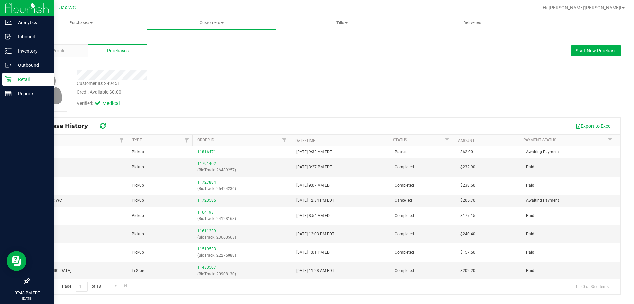
click at [12, 77] on p "Retail" at bounding box center [32, 79] width 40 height 8
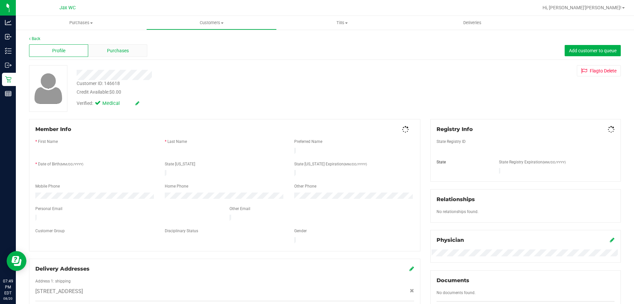
click at [123, 50] on span "Purchases" at bounding box center [118, 50] width 22 height 7
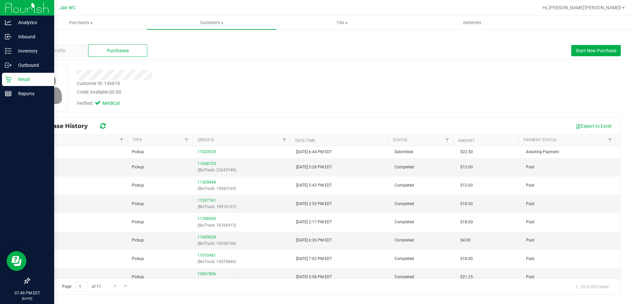
click at [8, 78] on icon at bounding box center [8, 79] width 7 height 7
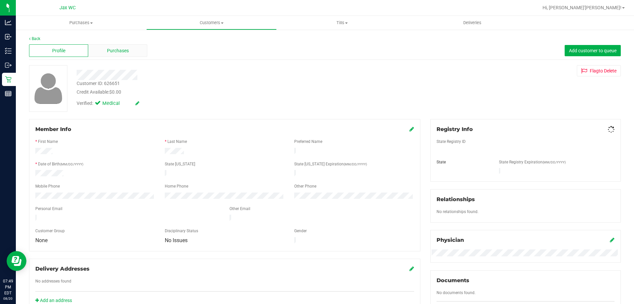
click at [124, 56] on div "Purchases" at bounding box center [117, 50] width 59 height 13
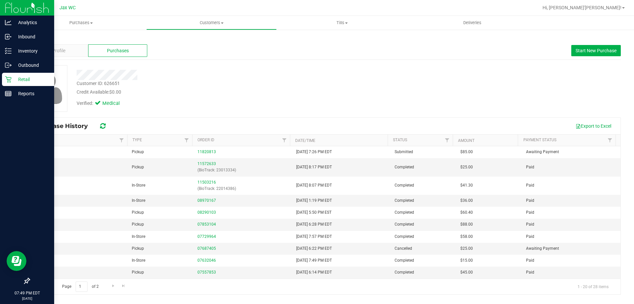
click at [17, 79] on p "Retail" at bounding box center [32, 79] width 40 height 8
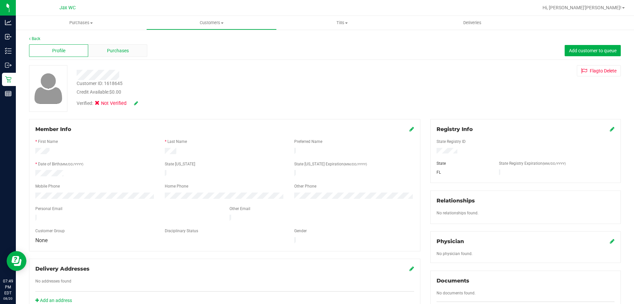
click at [133, 50] on div "Purchases" at bounding box center [117, 50] width 59 height 13
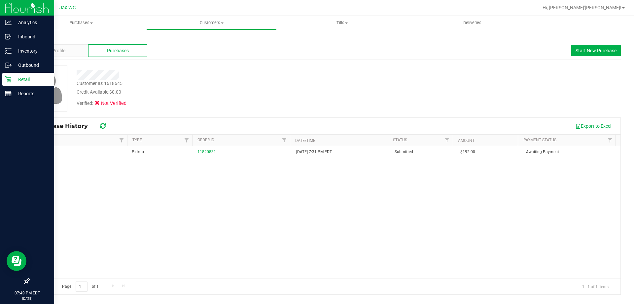
click at [19, 81] on p "Retail" at bounding box center [32, 79] width 40 height 8
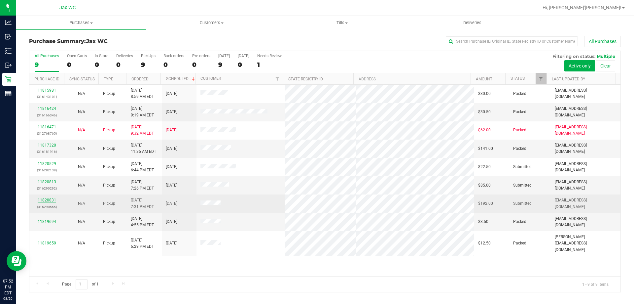
click at [47, 198] on link "11820831" at bounding box center [47, 200] width 19 height 5
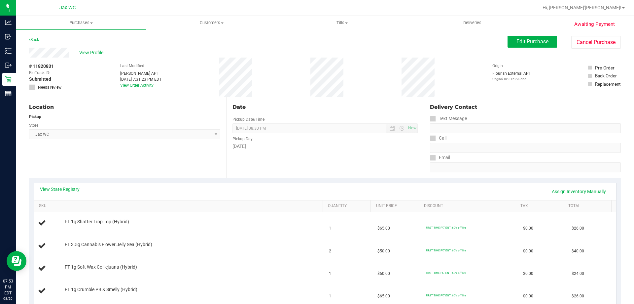
click at [89, 52] on span "View Profile" at bounding box center [92, 52] width 26 height 7
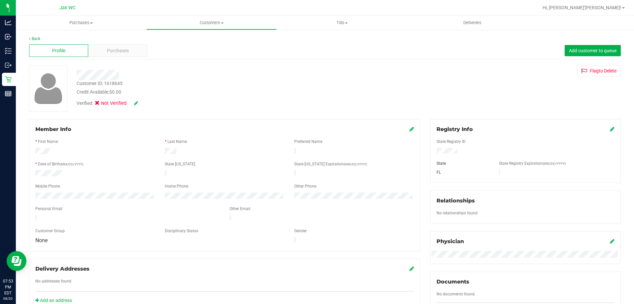
click at [136, 103] on icon at bounding box center [136, 103] width 4 height 5
click at [95, 103] on span "Verified:" at bounding box center [86, 104] width 19 height 9
click at [101, 104] on icon at bounding box center [99, 104] width 4 height 0
click at [0, 0] on input "Medical" at bounding box center [0, 0] width 0 height 0
click at [148, 104] on div "Verified: Medical" at bounding box center [122, 104] width 100 height 9
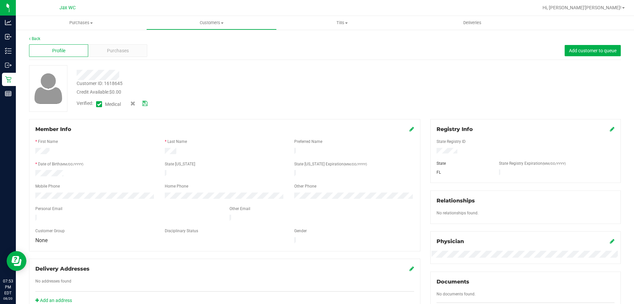
click at [146, 103] on icon at bounding box center [144, 103] width 5 height 5
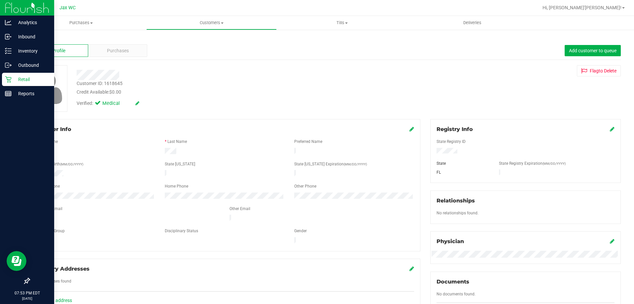
click at [11, 77] on icon at bounding box center [8, 79] width 7 height 7
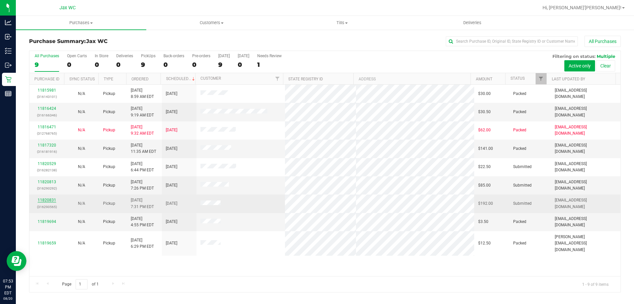
click at [46, 200] on link "11820831" at bounding box center [47, 200] width 19 height 5
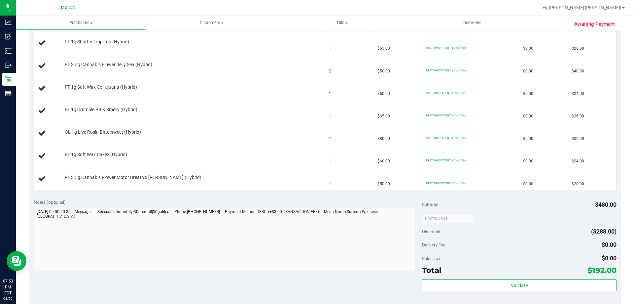
scroll to position [264, 0]
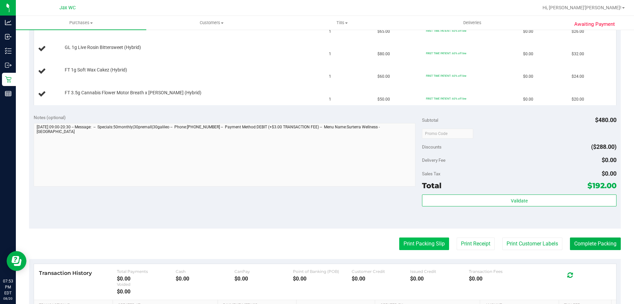
click at [411, 244] on button "Print Packing Slip" at bounding box center [424, 243] width 50 height 13
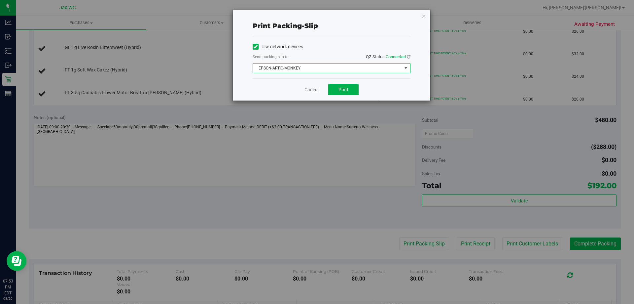
click at [336, 63] on span "EPSON-ARTIC-MONKEY" at bounding box center [327, 67] width 149 height 9
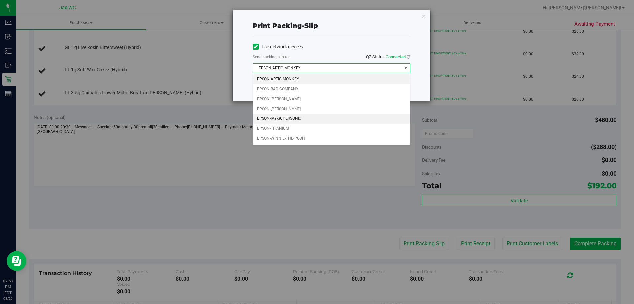
click at [305, 117] on li "EPSON-IVY-SUPERSONIC" at bounding box center [331, 119] width 157 height 10
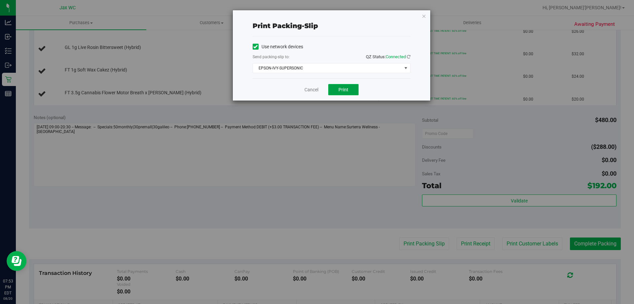
click at [344, 92] on span "Print" at bounding box center [344, 89] width 10 height 5
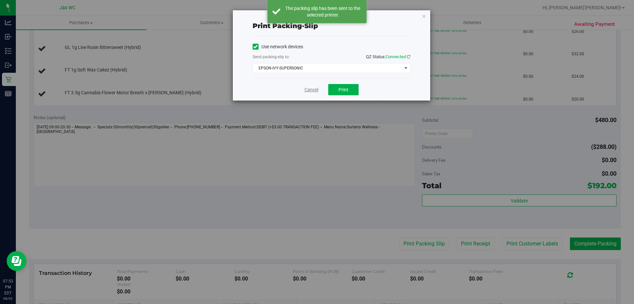
click at [316, 91] on link "Cancel" at bounding box center [312, 89] width 14 height 7
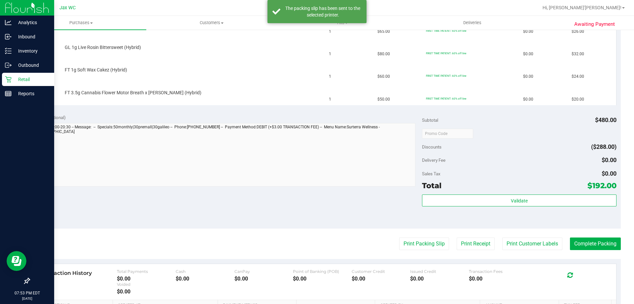
click at [13, 78] on p "Retail" at bounding box center [32, 79] width 40 height 8
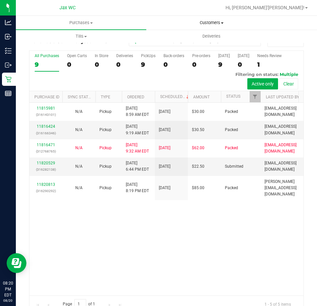
click at [210, 25] on span "Customers" at bounding box center [212, 23] width 130 height 6
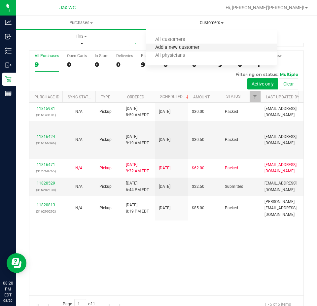
click at [200, 46] on span "Add a new customer" at bounding box center [177, 48] width 62 height 6
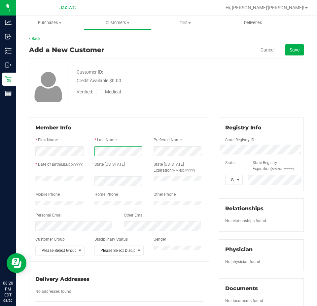
click at [132, 150] on div at bounding box center [119, 151] width 59 height 10
click at [236, 178] on span at bounding box center [238, 179] width 5 height 5
click at [230, 228] on li "FL" at bounding box center [230, 226] width 16 height 11
click at [53, 255] on span "Please Select Group" at bounding box center [56, 250] width 40 height 9
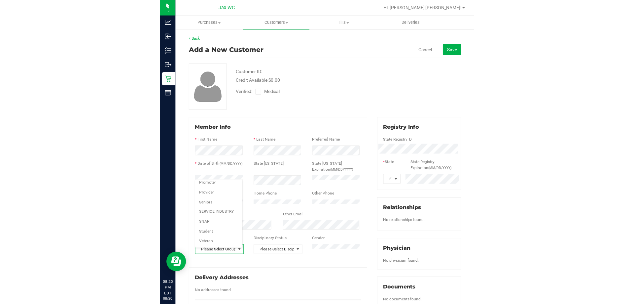
scroll to position [90, 0]
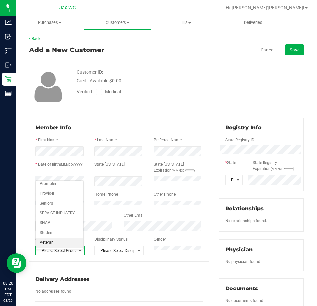
click at [60, 242] on li "Veteran" at bounding box center [60, 243] width 48 height 10
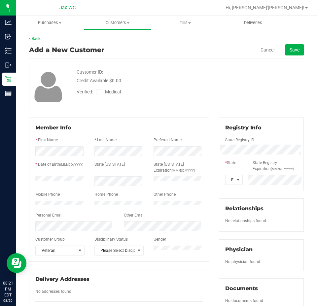
click at [99, 92] on icon at bounding box center [99, 92] width 4 height 0
click at [0, 0] on input "Medical" at bounding box center [0, 0] width 0 height 0
click at [290, 50] on span "Save" at bounding box center [295, 49] width 10 height 5
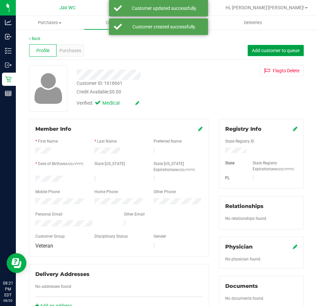
drag, startPoint x: 265, startPoint y: 52, endPoint x: 263, endPoint y: 49, distance: 3.6
click at [265, 50] on span "Add customer to queue" at bounding box center [276, 50] width 48 height 5
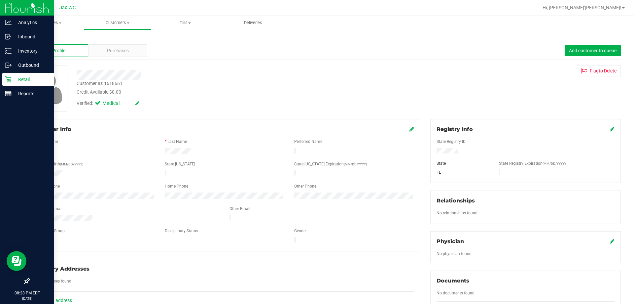
click at [14, 77] on p "Retail" at bounding box center [32, 79] width 40 height 8
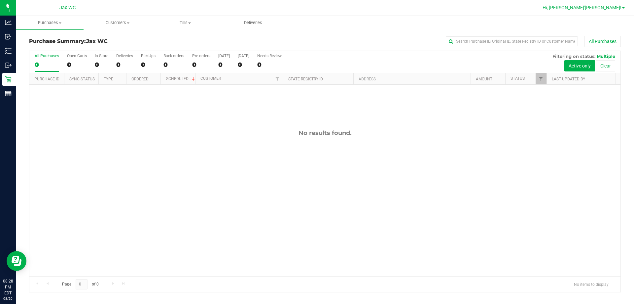
click at [604, 8] on span "Hi, [PERSON_NAME]'[PERSON_NAME]!" at bounding box center [582, 7] width 79 height 5
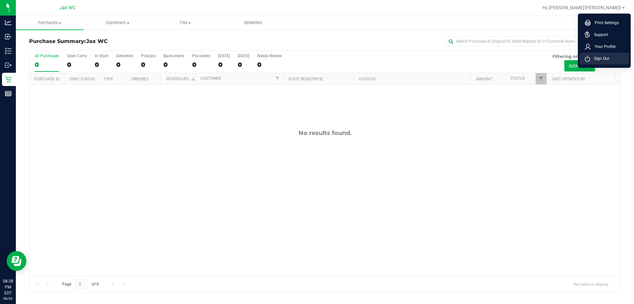
click at [607, 59] on span "Sign Out" at bounding box center [599, 58] width 19 height 7
